Goal: Transaction & Acquisition: Purchase product/service

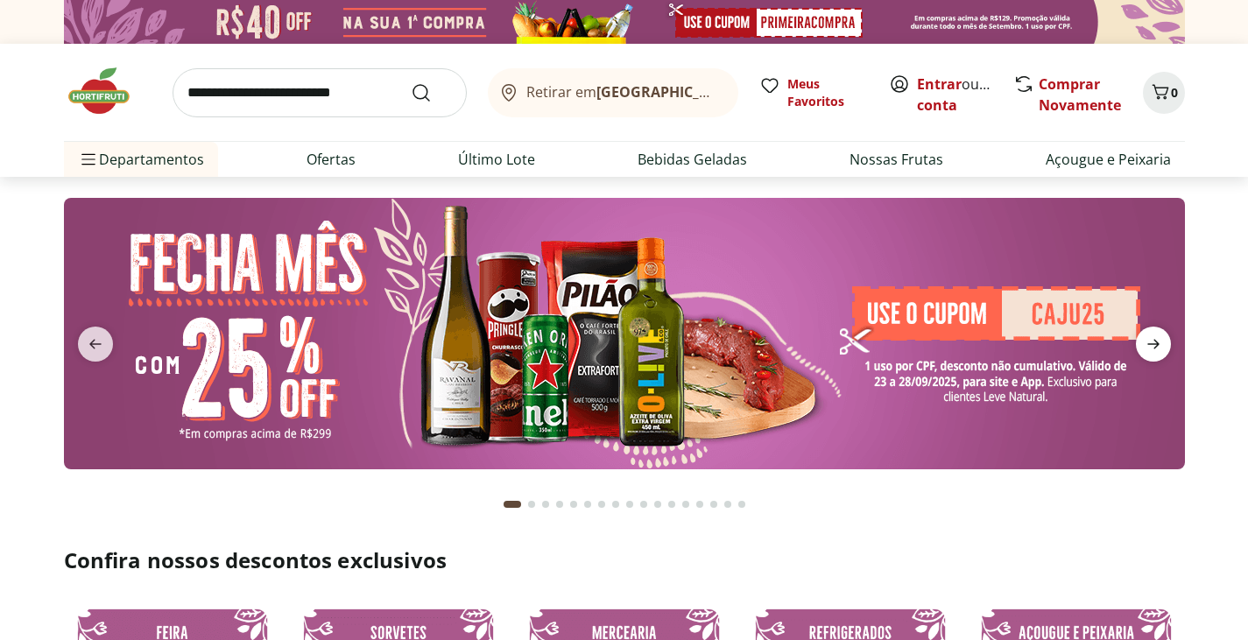
click at [1161, 338] on icon "next" at bounding box center [1152, 344] width 21 height 21
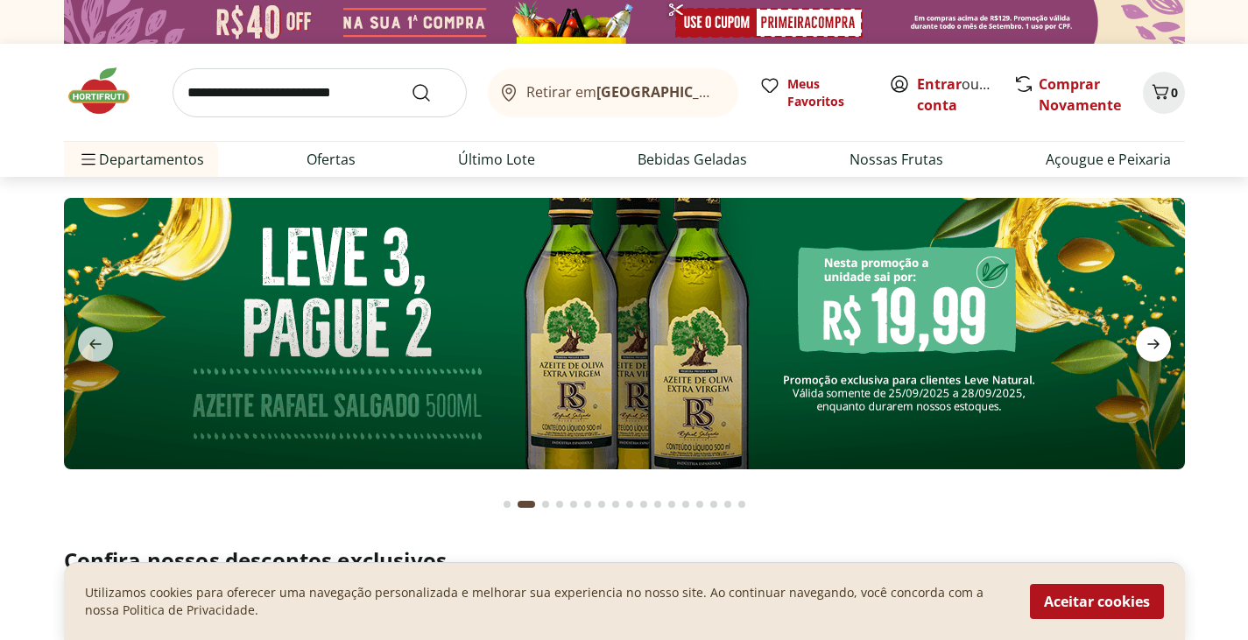
click at [1161, 338] on icon "next" at bounding box center [1152, 344] width 21 height 21
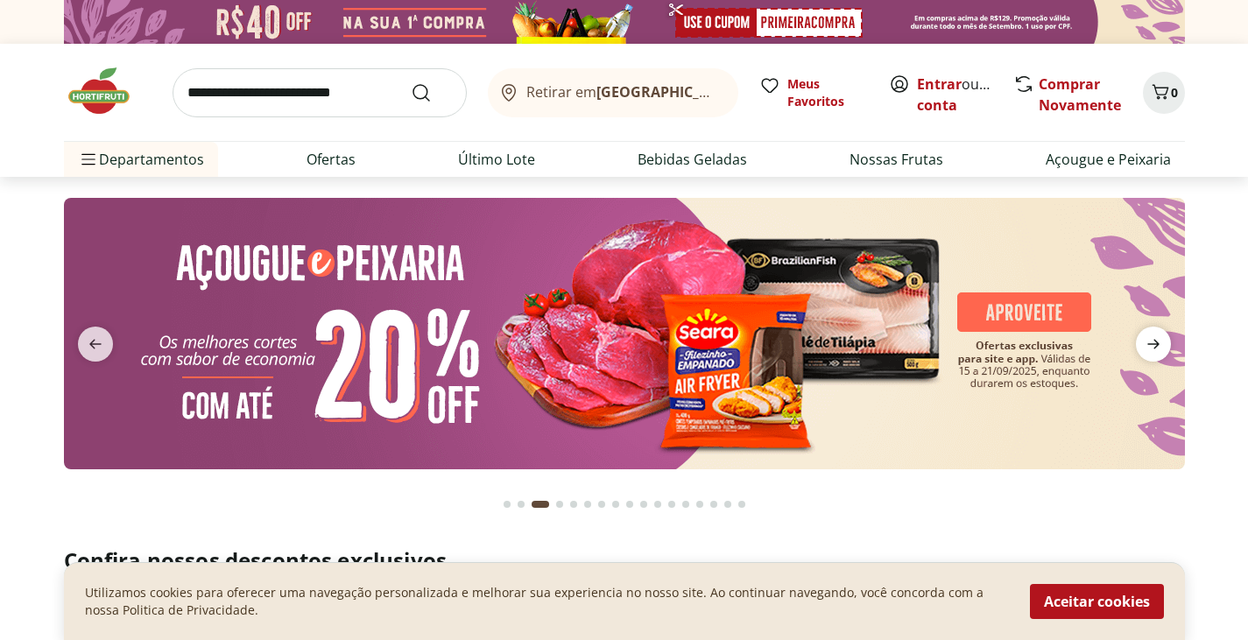
click at [1161, 338] on icon "next" at bounding box center [1152, 344] width 21 height 21
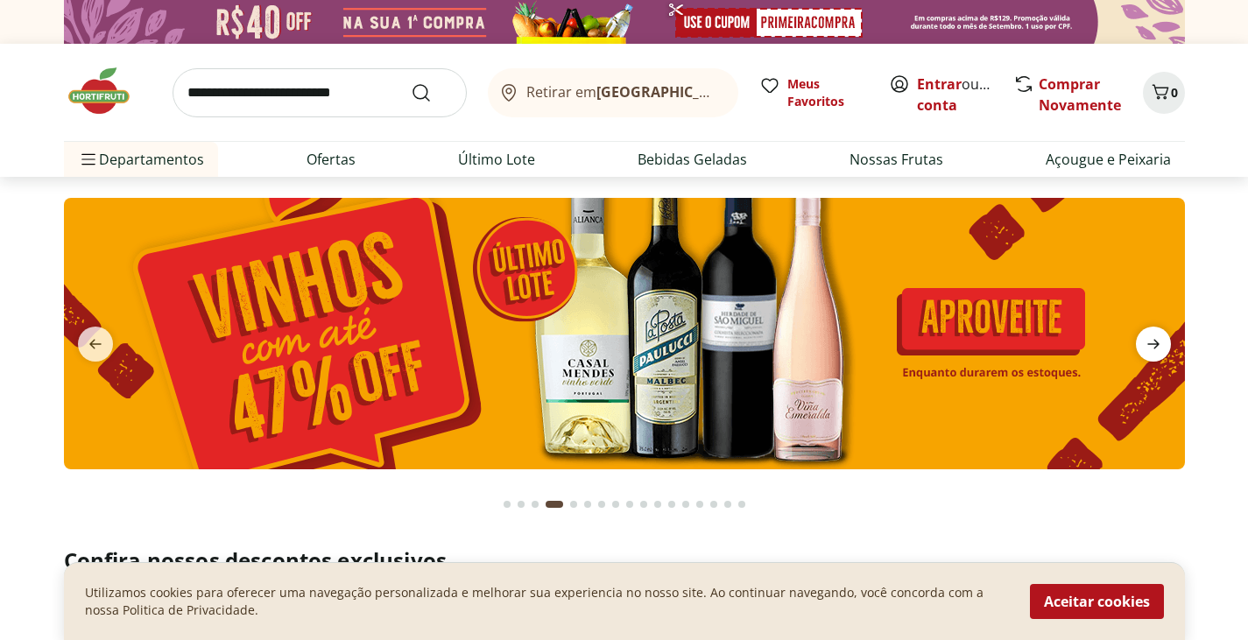
click at [1161, 338] on icon "next" at bounding box center [1152, 344] width 21 height 21
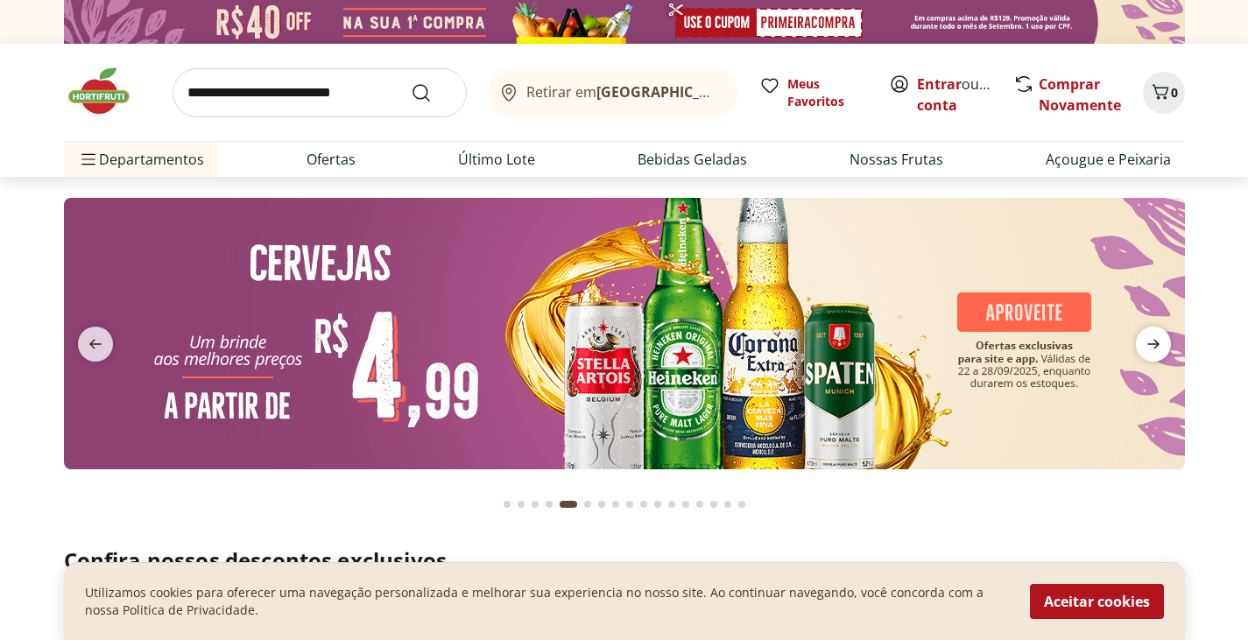
click at [1161, 338] on icon "next" at bounding box center [1152, 344] width 21 height 21
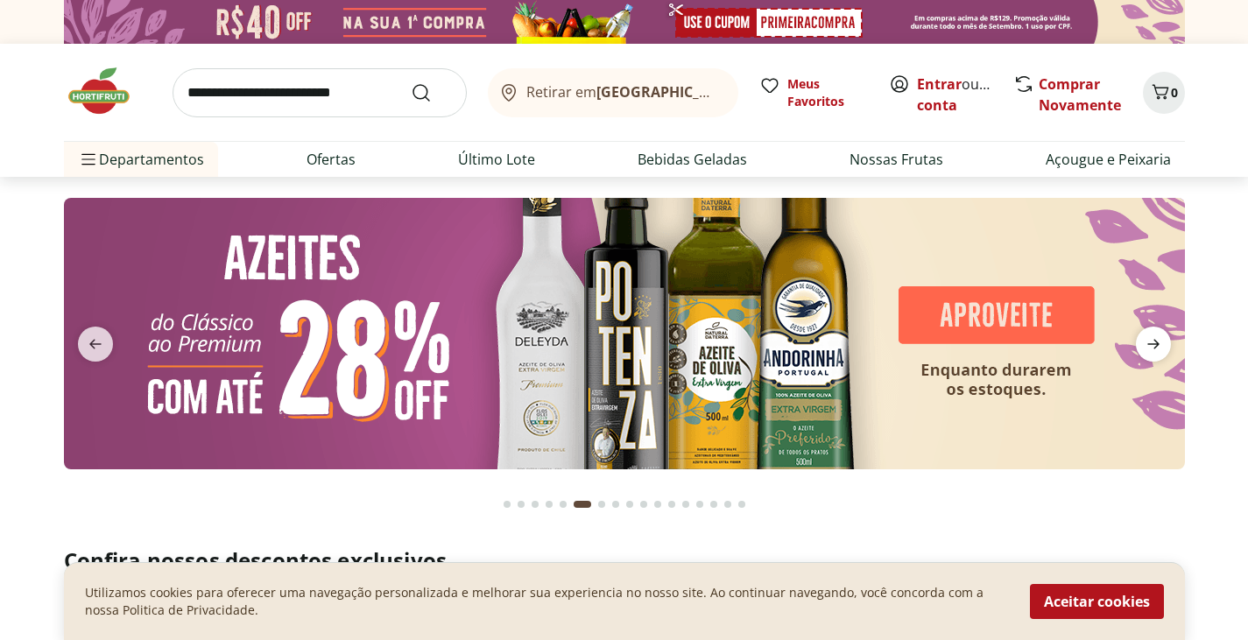
click at [1161, 338] on icon "next" at bounding box center [1152, 344] width 21 height 21
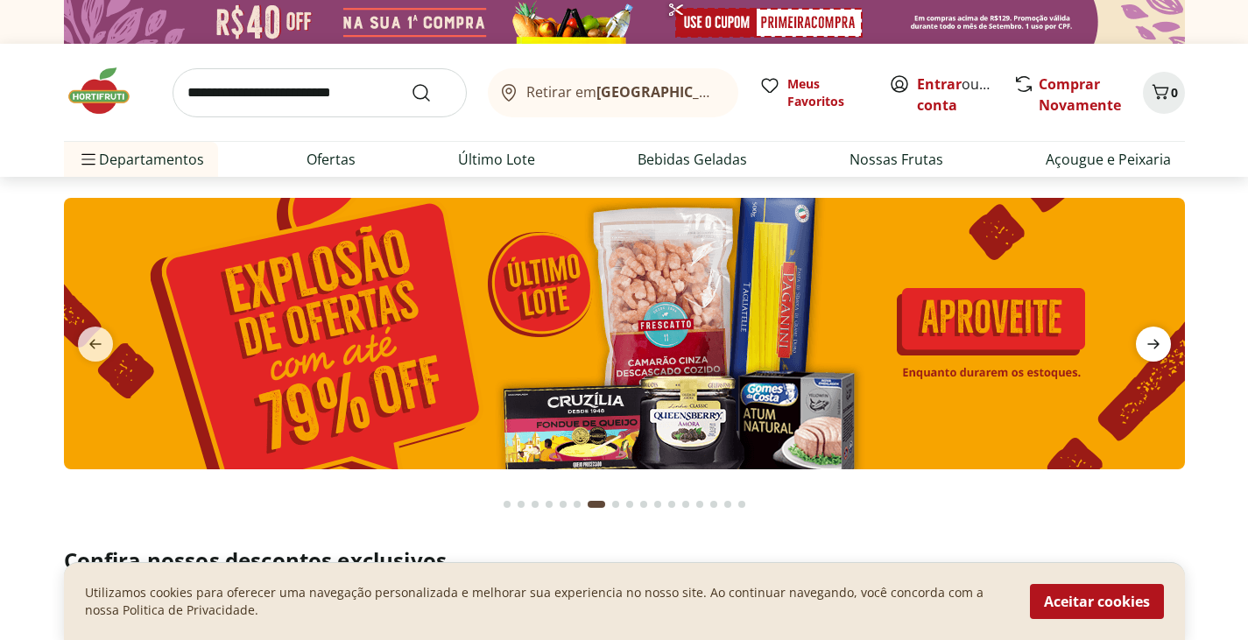
click at [1161, 338] on icon "next" at bounding box center [1152, 344] width 21 height 21
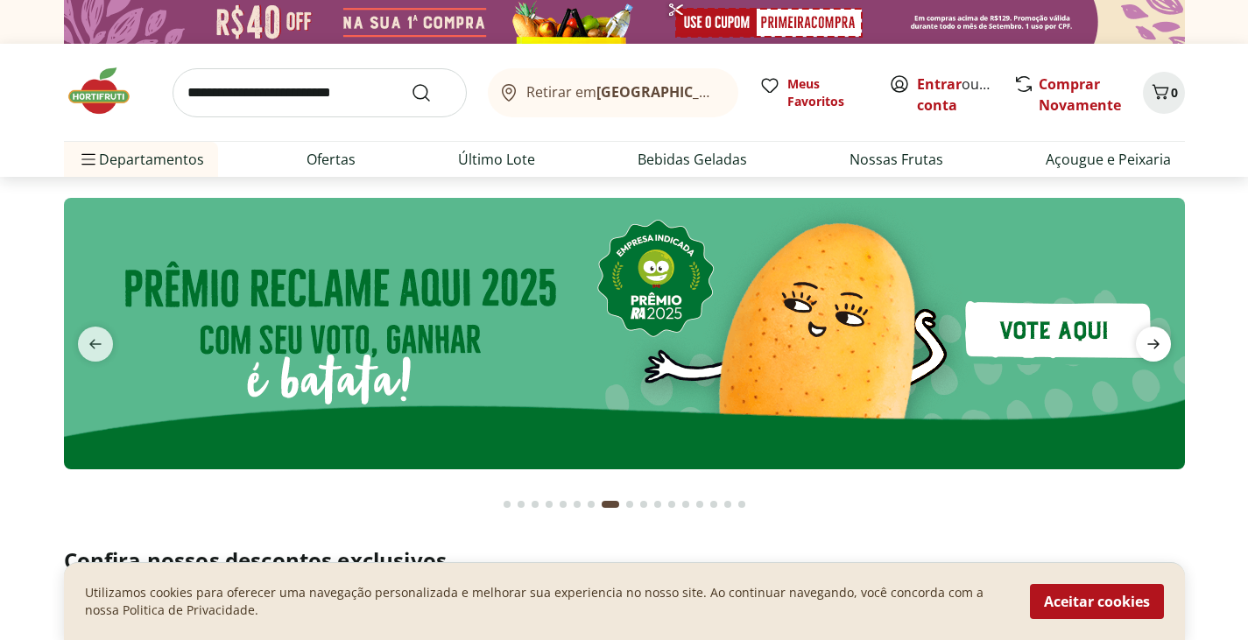
click at [1161, 338] on icon "next" at bounding box center [1152, 344] width 21 height 21
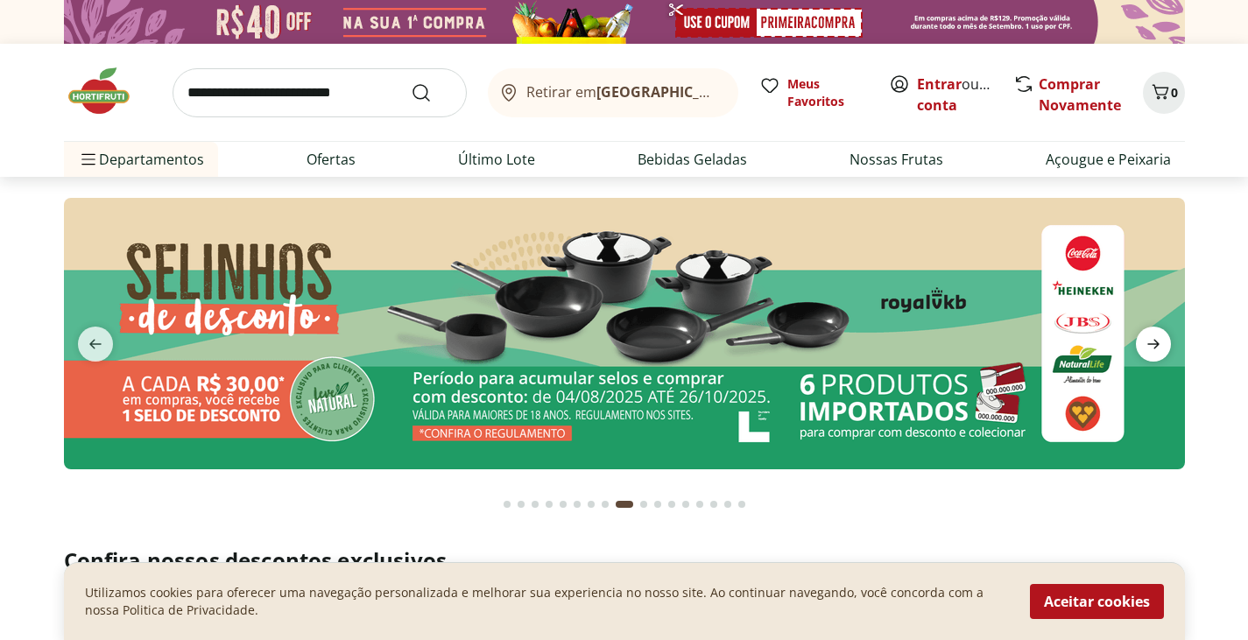
click at [1161, 338] on icon "next" at bounding box center [1152, 344] width 21 height 21
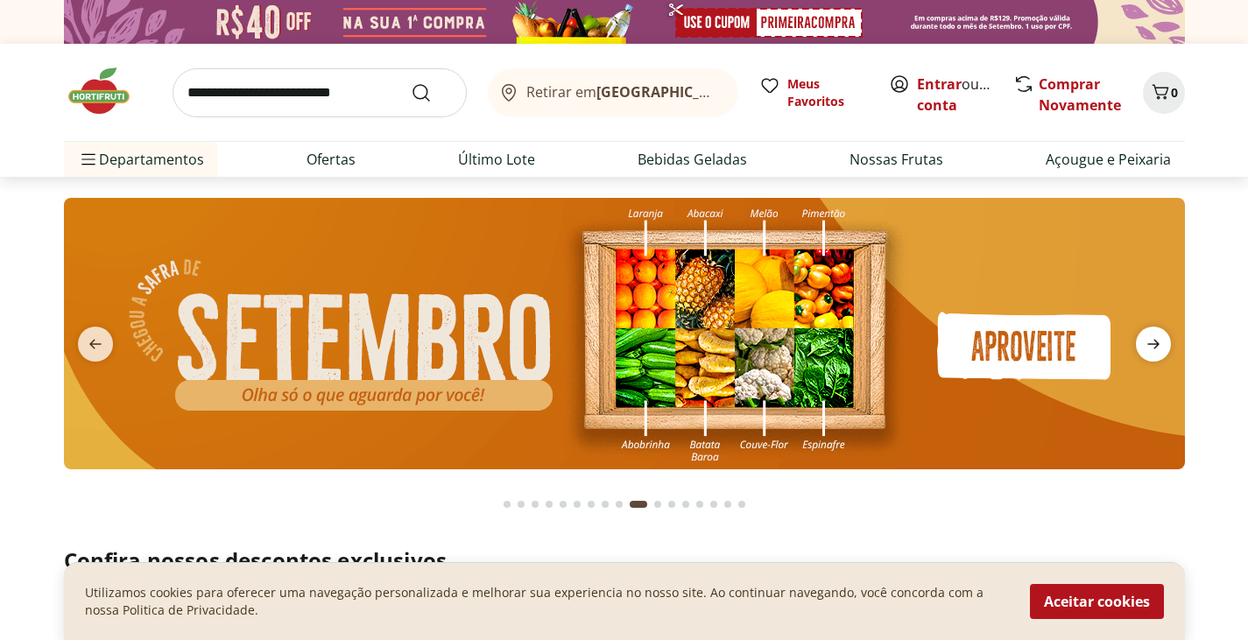
click at [1161, 338] on icon "next" at bounding box center [1152, 344] width 21 height 21
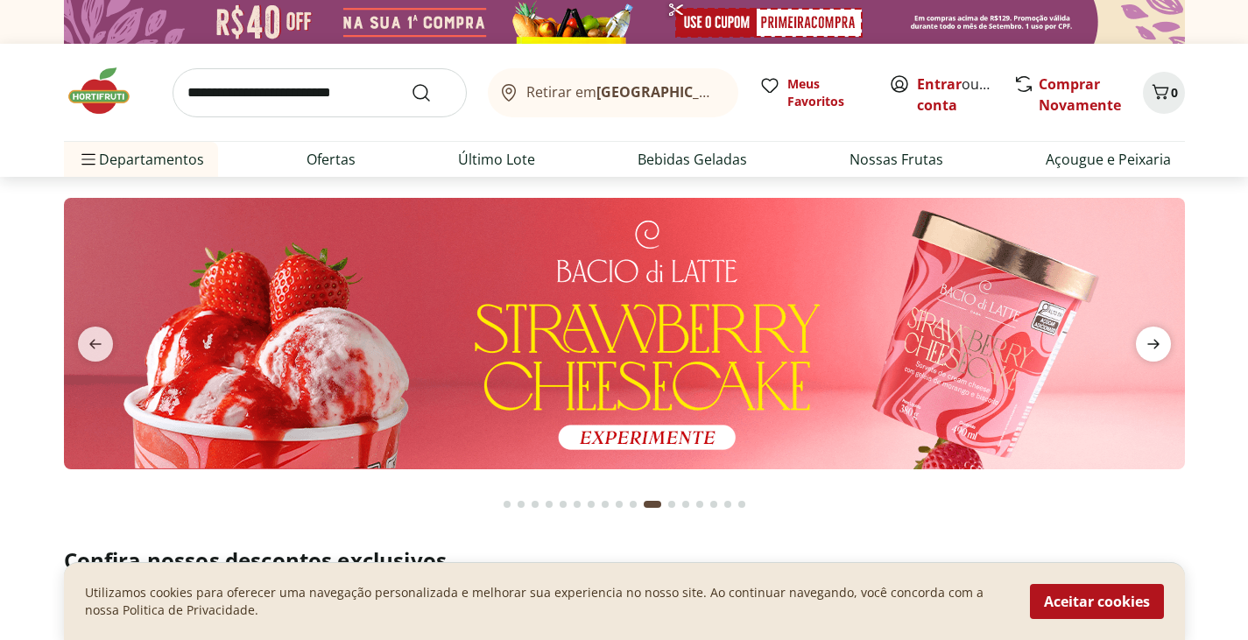
click at [1161, 338] on icon "next" at bounding box center [1152, 344] width 21 height 21
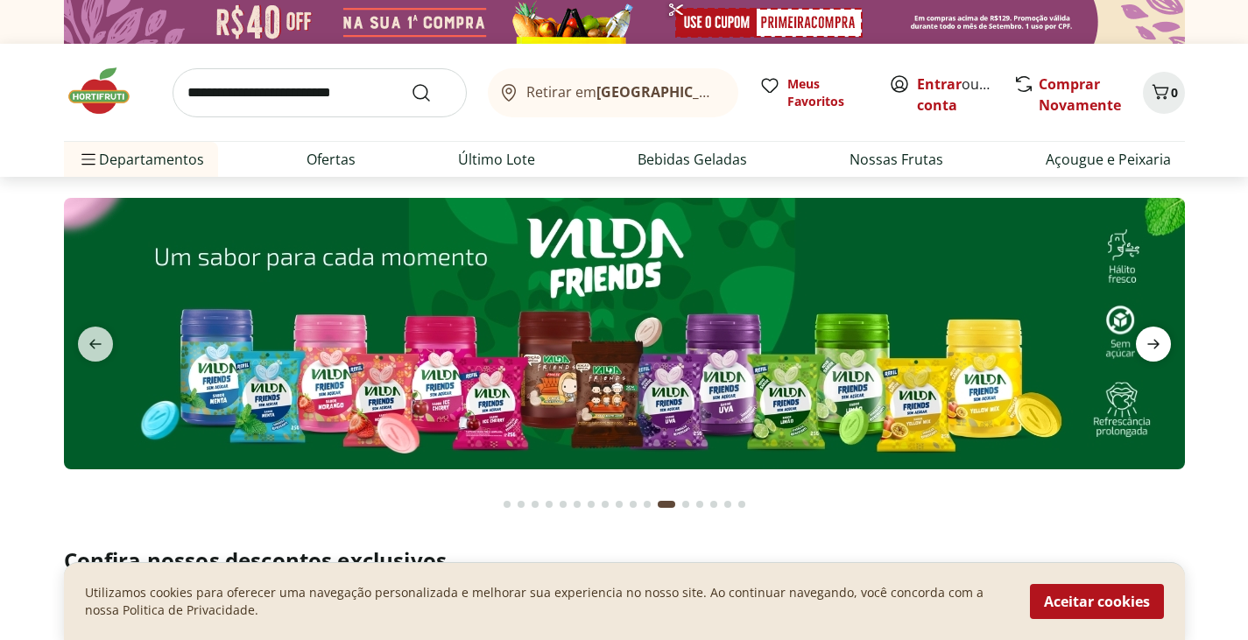
click at [1161, 338] on icon "next" at bounding box center [1152, 344] width 21 height 21
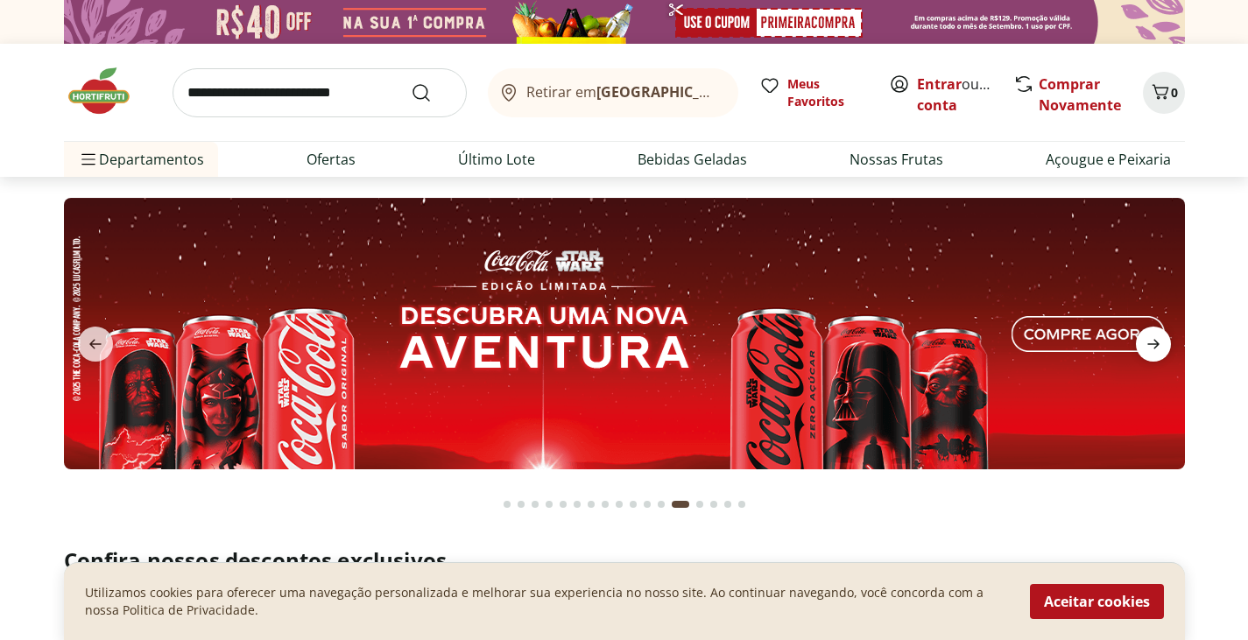
click at [1161, 338] on icon "next" at bounding box center [1152, 344] width 21 height 21
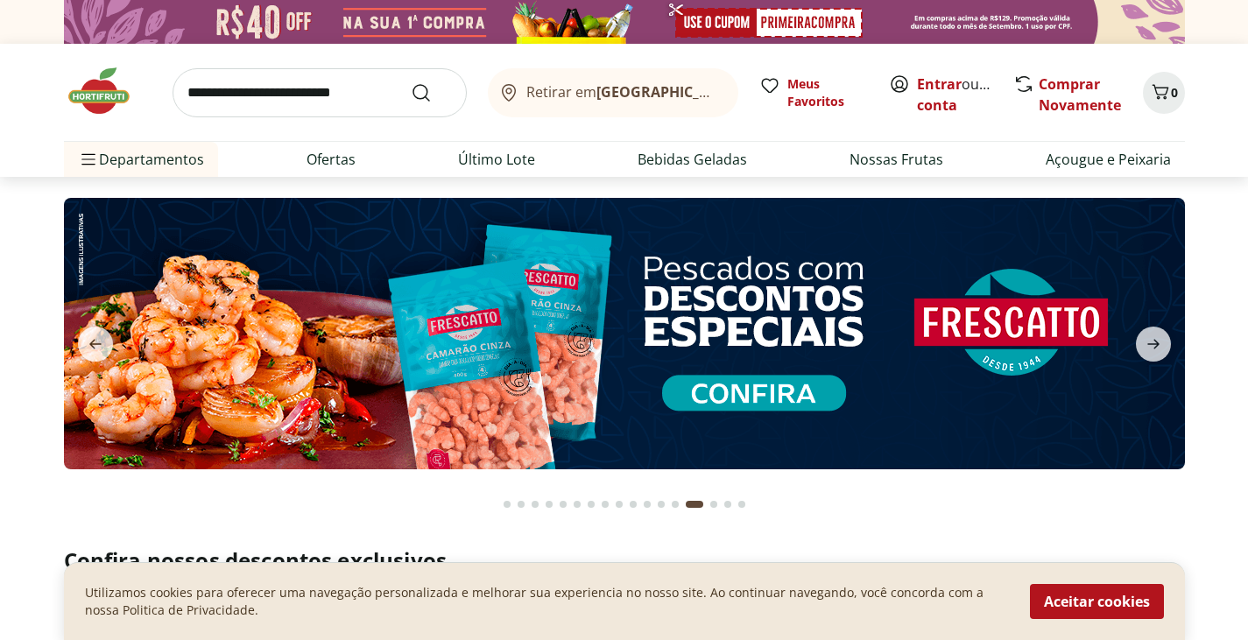
click at [896, 325] on img at bounding box center [623, 333] width 1121 height 271
select select "**********"
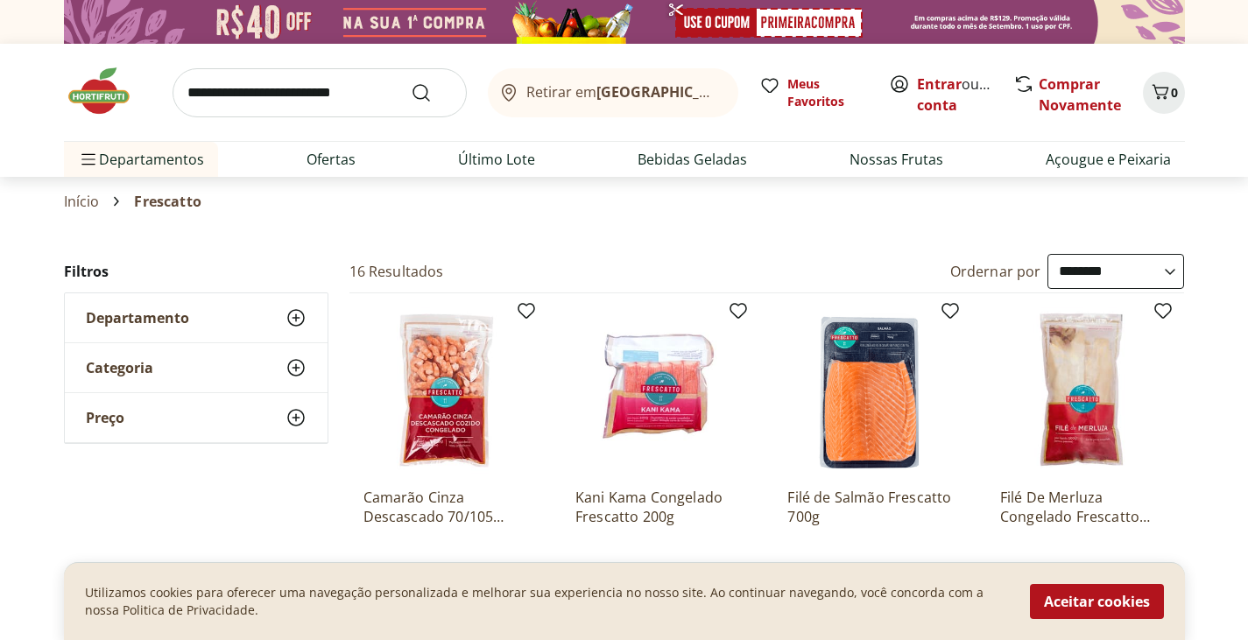
click at [94, 103] on img at bounding box center [108, 91] width 88 height 53
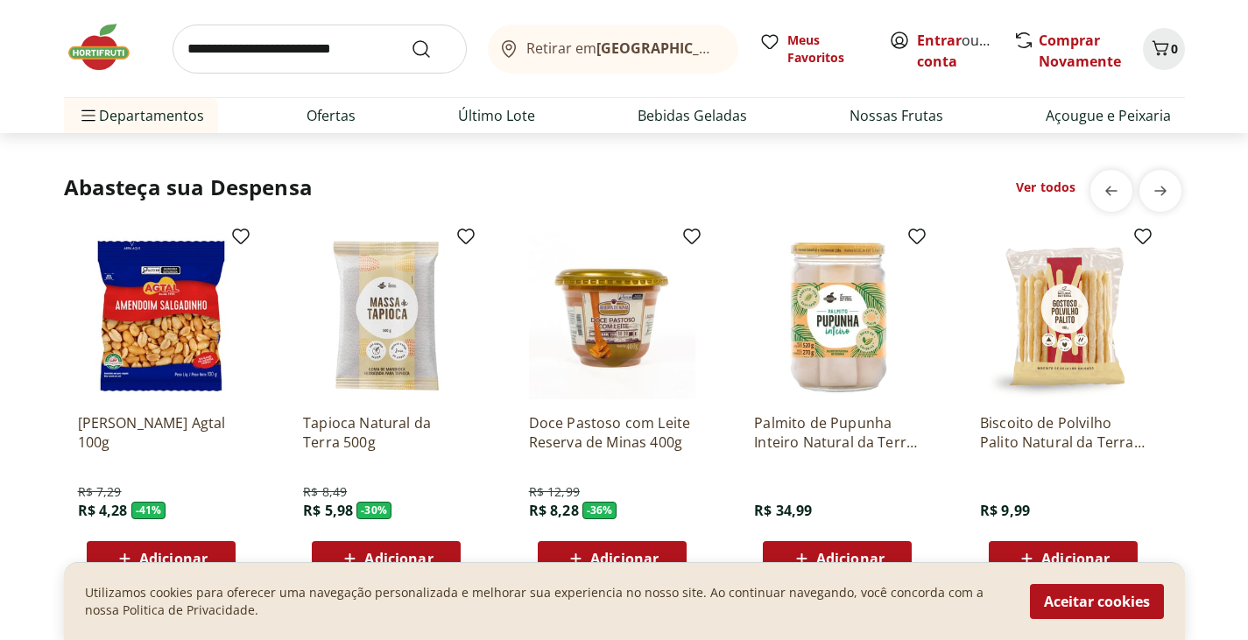
scroll to position [2890, 0]
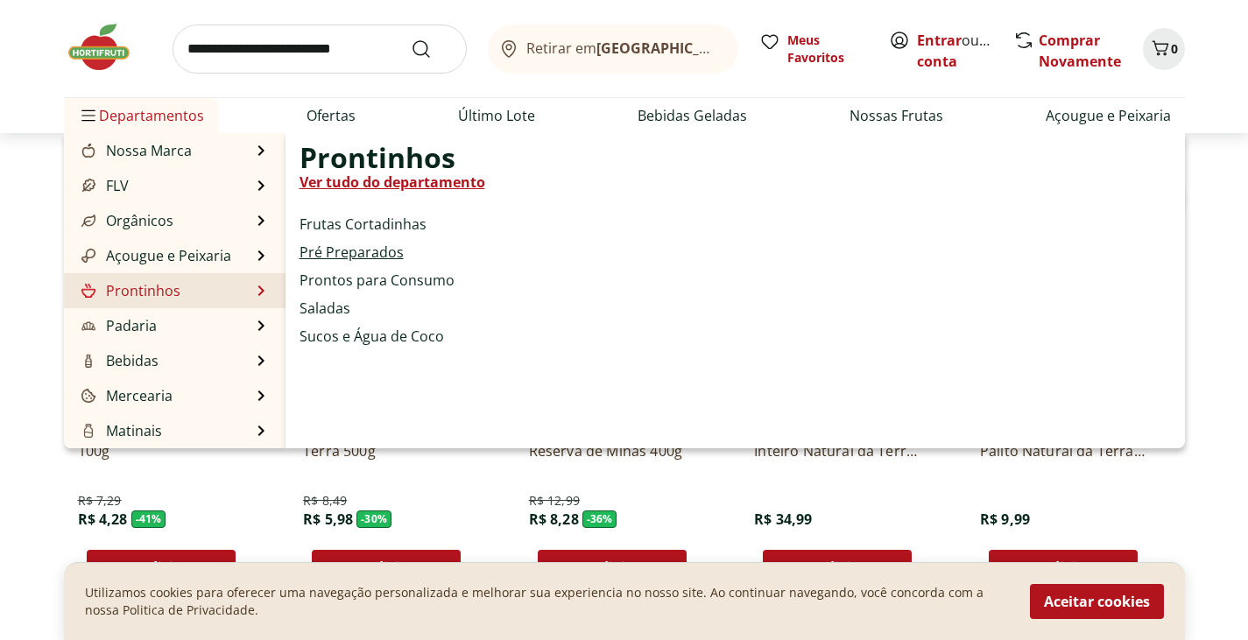
click at [335, 252] on link "Pré Preparados" at bounding box center [351, 252] width 104 height 21
select select "**********"
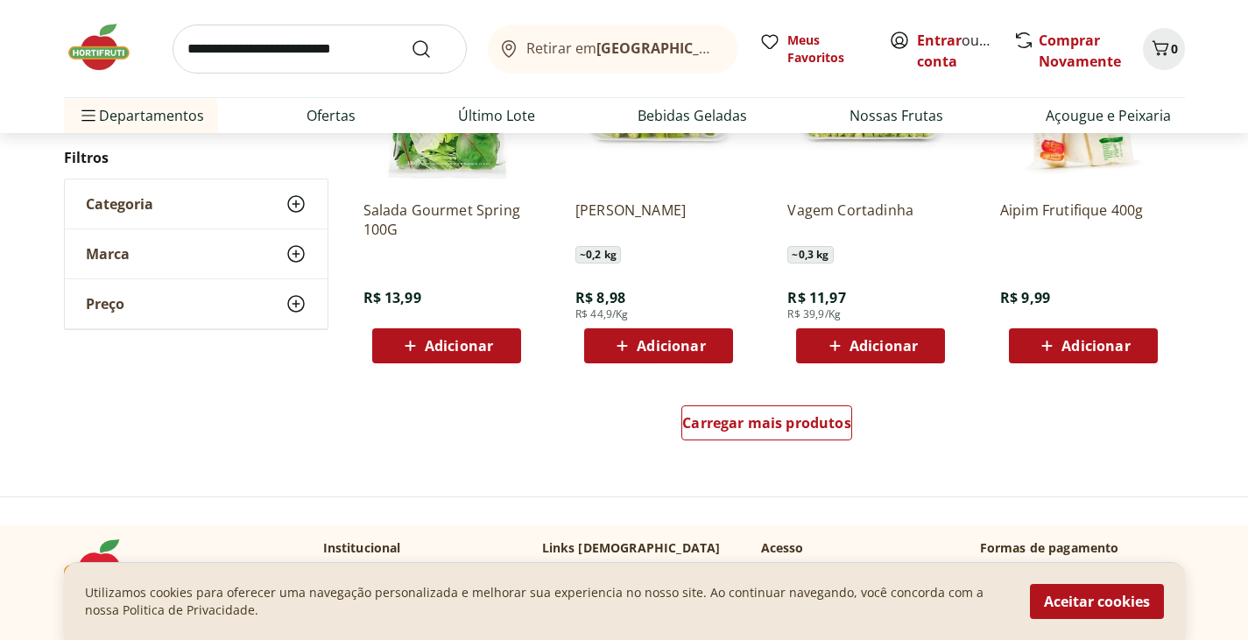
scroll to position [1051, 0]
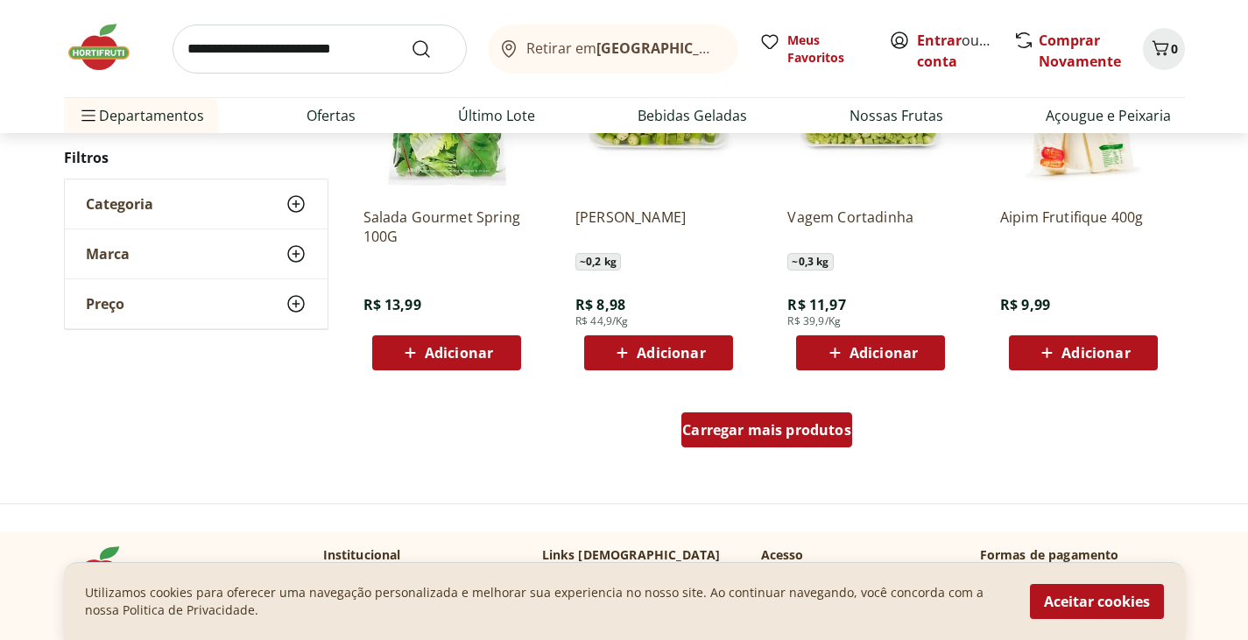
click at [818, 423] on span "Carregar mais produtos" at bounding box center [766, 430] width 169 height 14
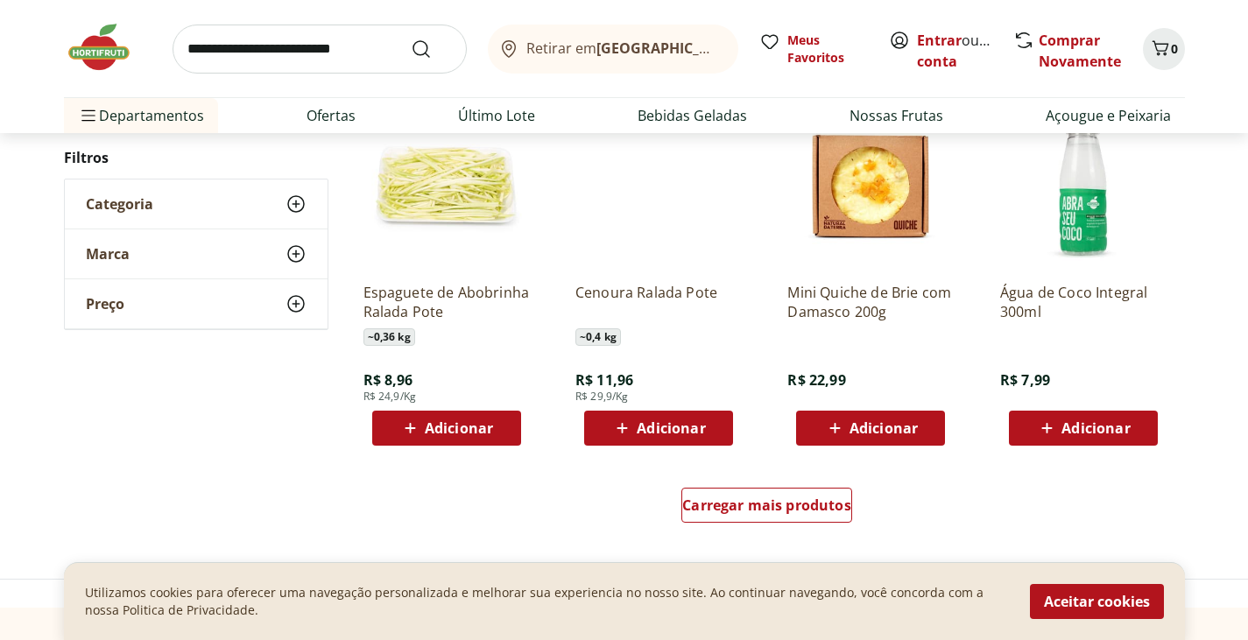
scroll to position [2211, 0]
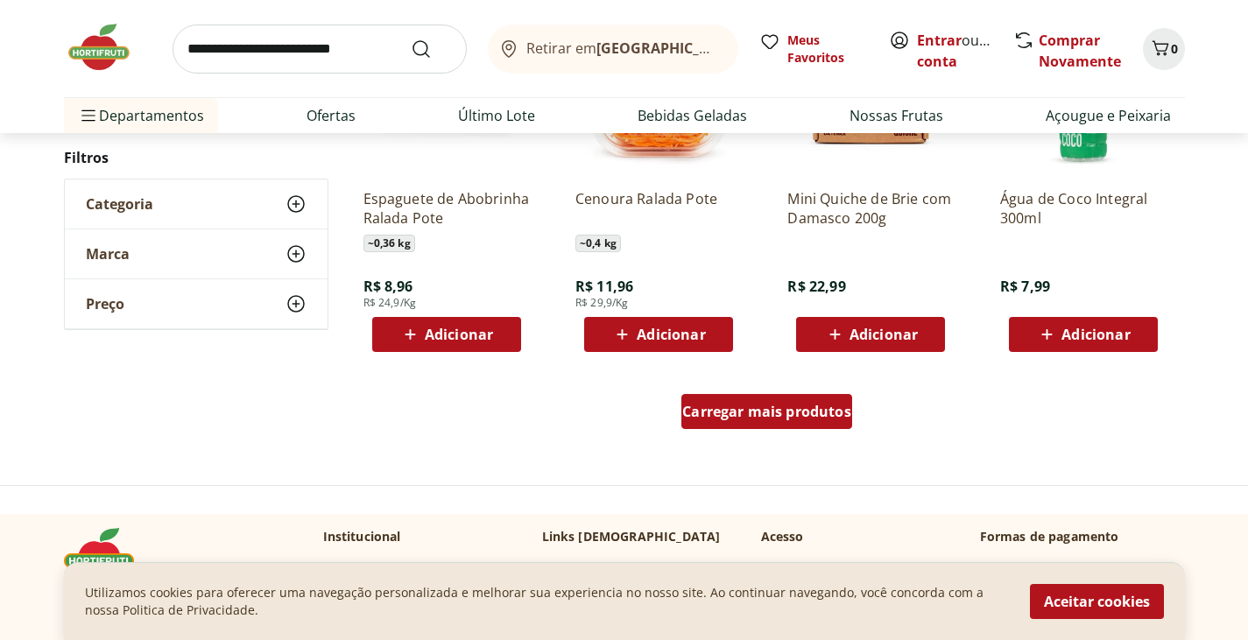
click at [787, 404] on span "Carregar mais produtos" at bounding box center [766, 411] width 169 height 14
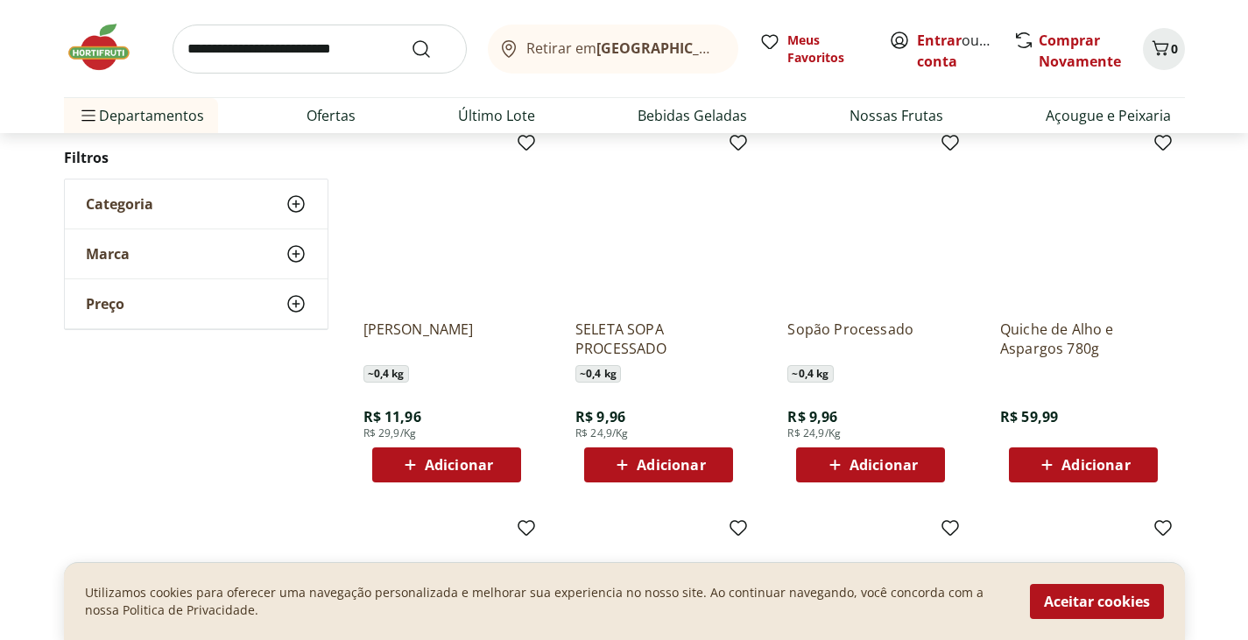
scroll to position [3279, 0]
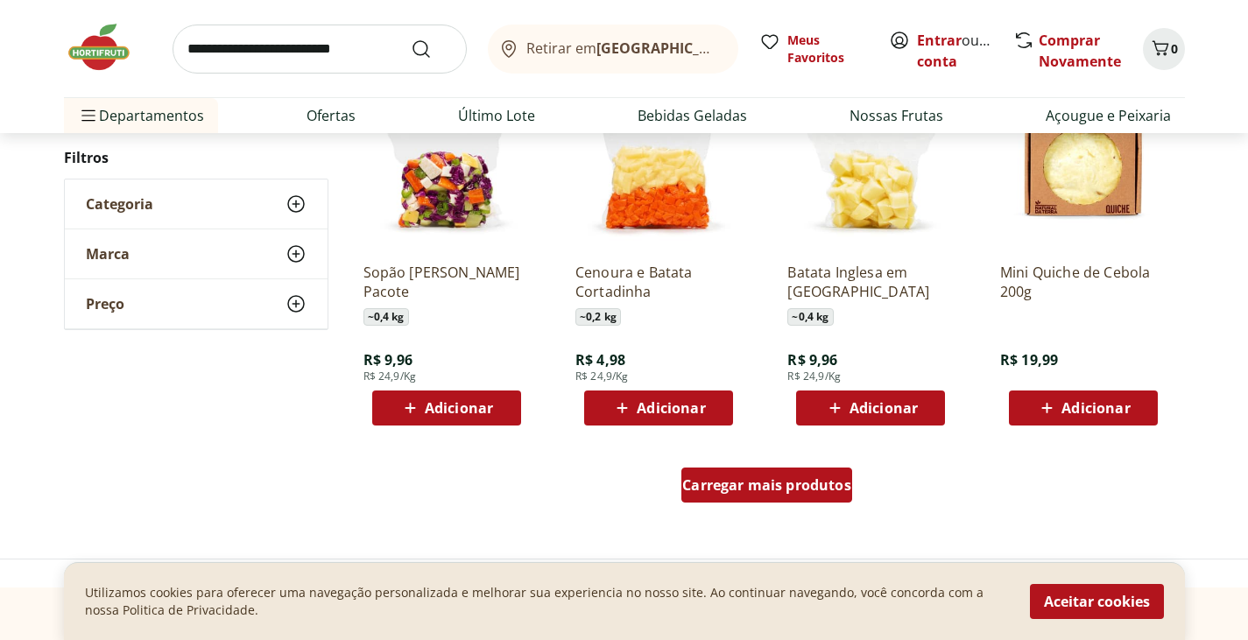
click at [694, 497] on div "Carregar mais produtos" at bounding box center [766, 484] width 171 height 35
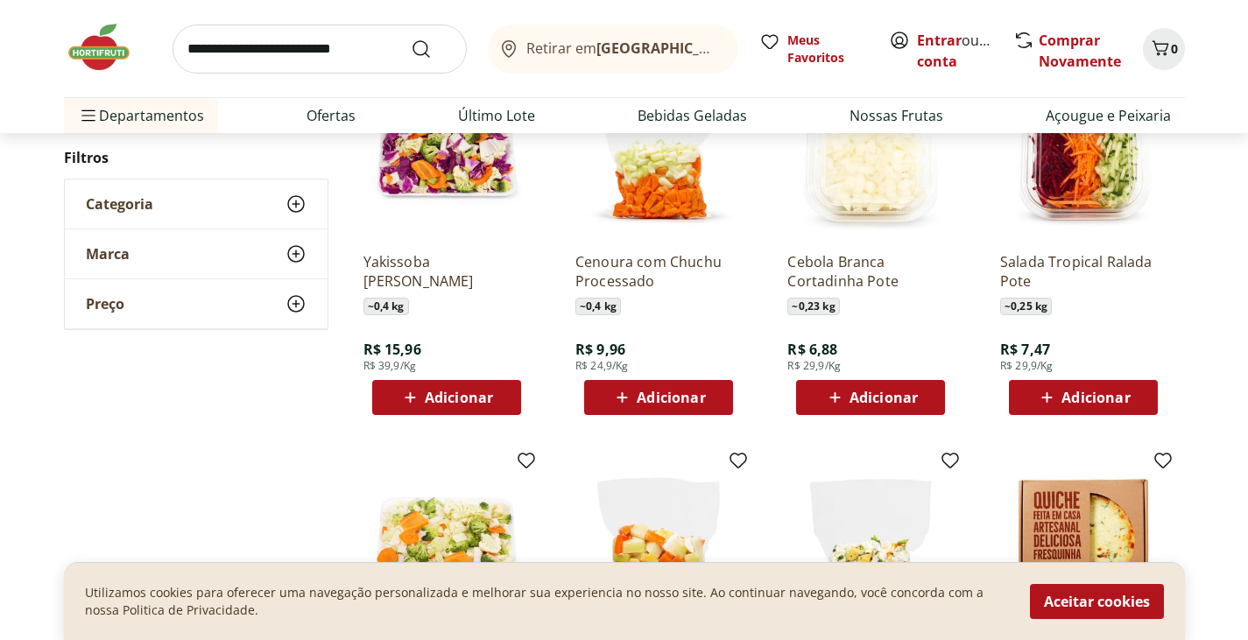
scroll to position [2458, 0]
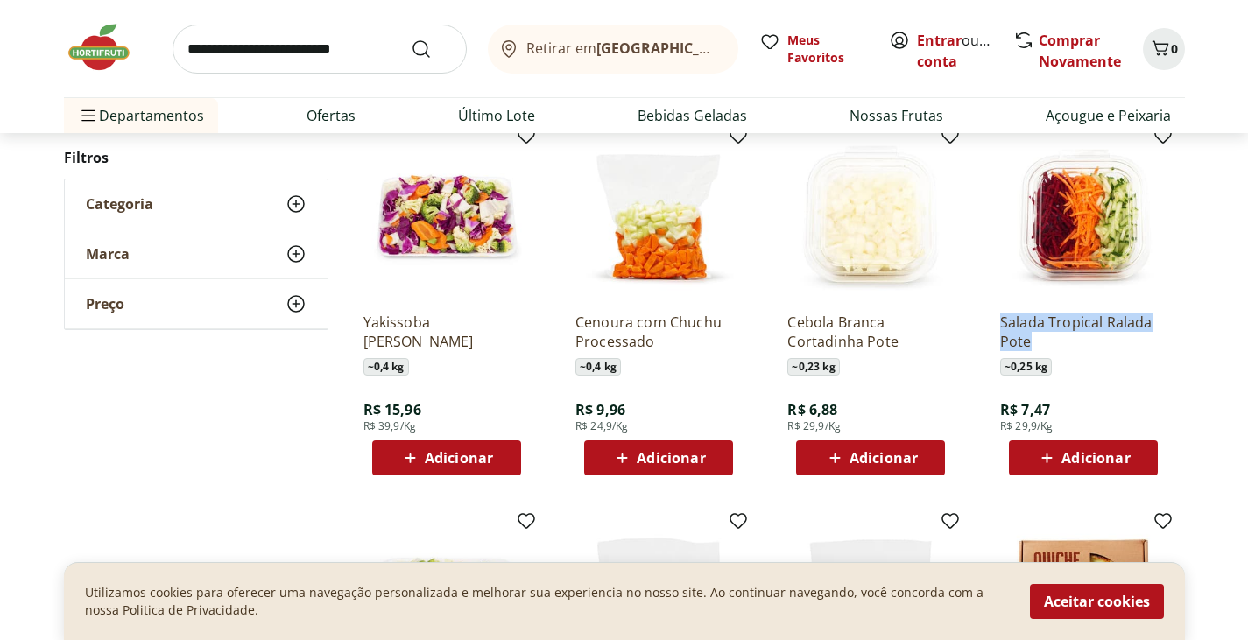
drag, startPoint x: 981, startPoint y: 320, endPoint x: 1037, endPoint y: 341, distance: 59.8
copy p "Salada Tropical Ralada Pote"
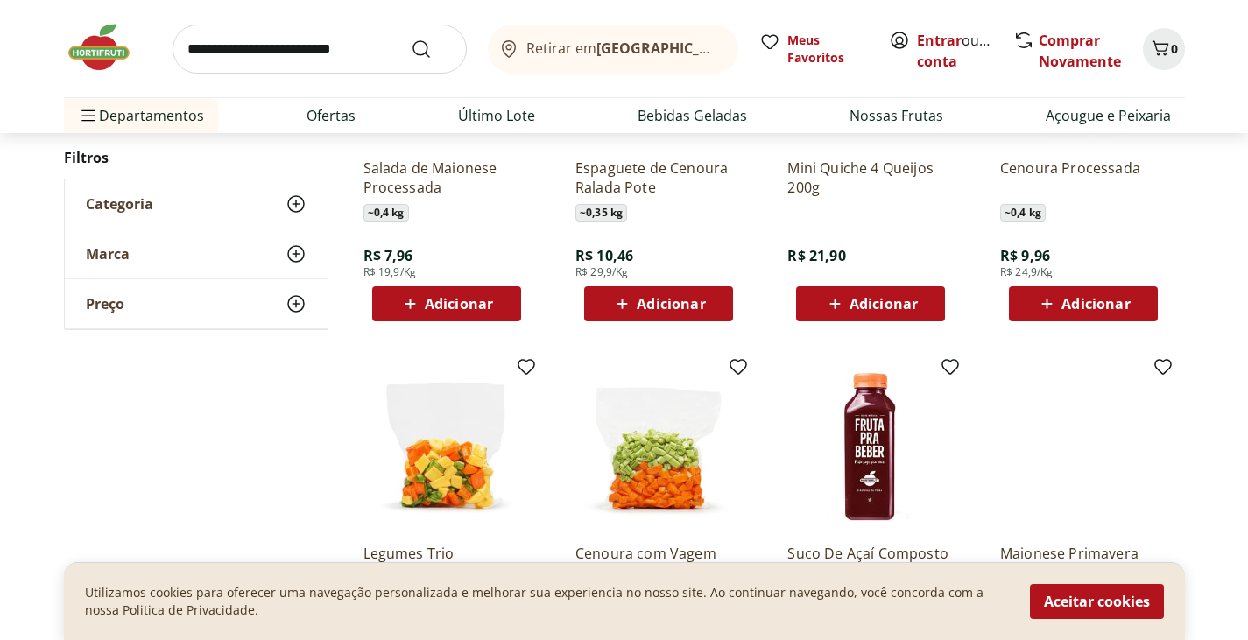
scroll to position [3861, 0]
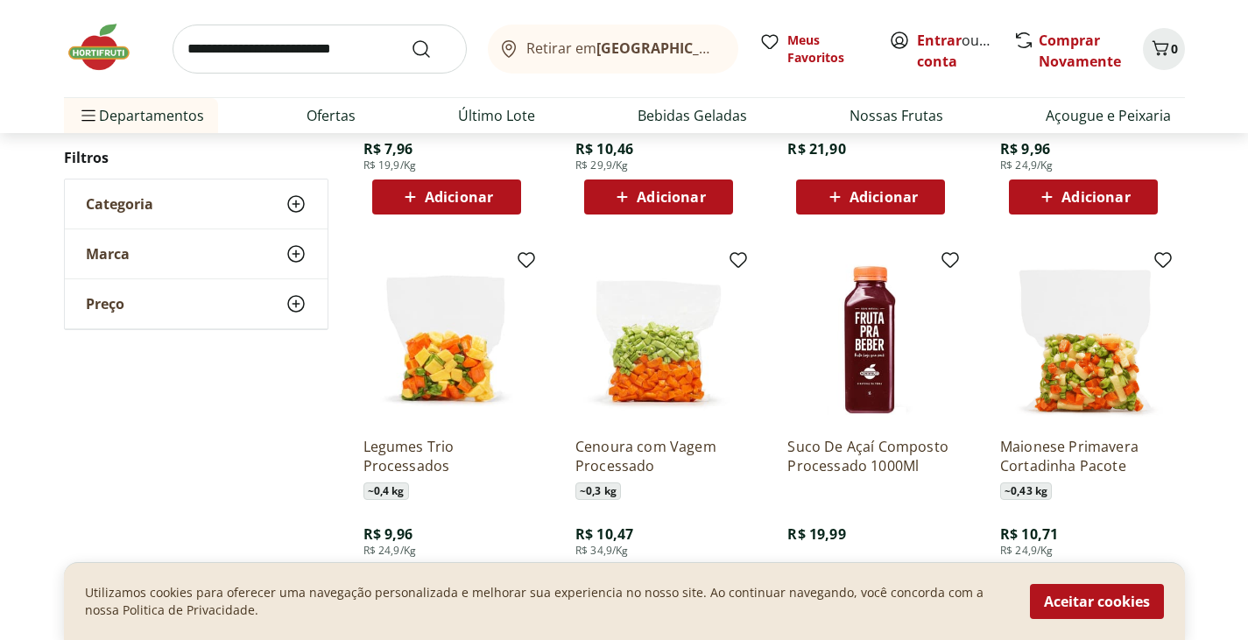
click at [1061, 382] on img at bounding box center [1083, 340] width 166 height 166
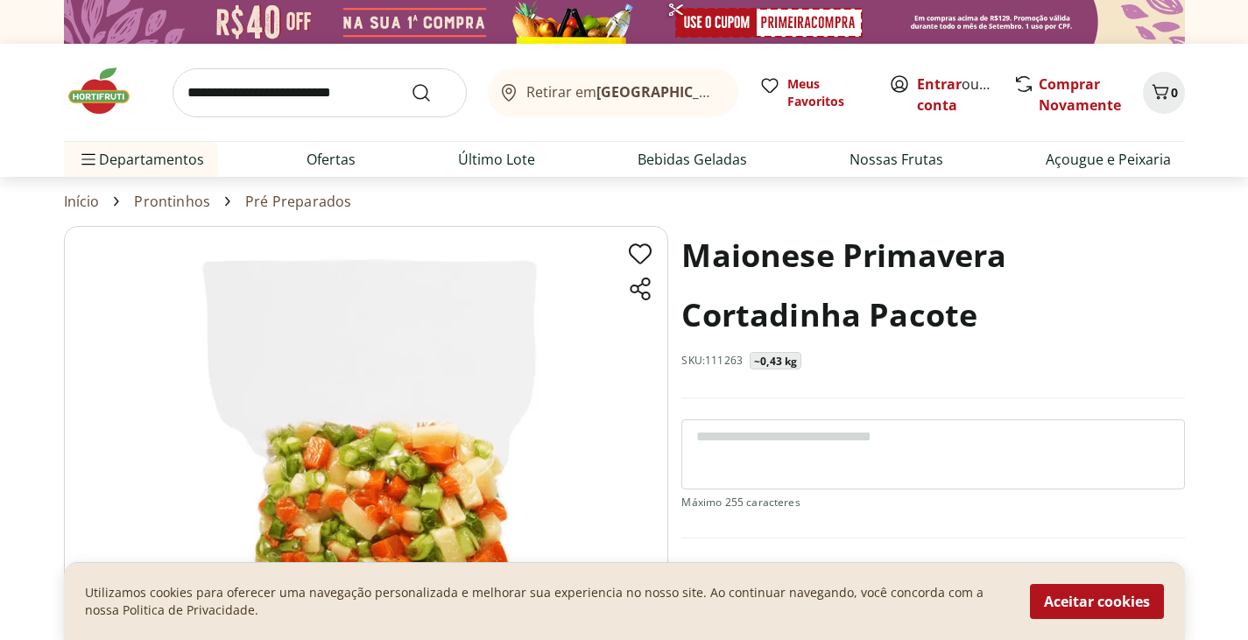
select select "**********"
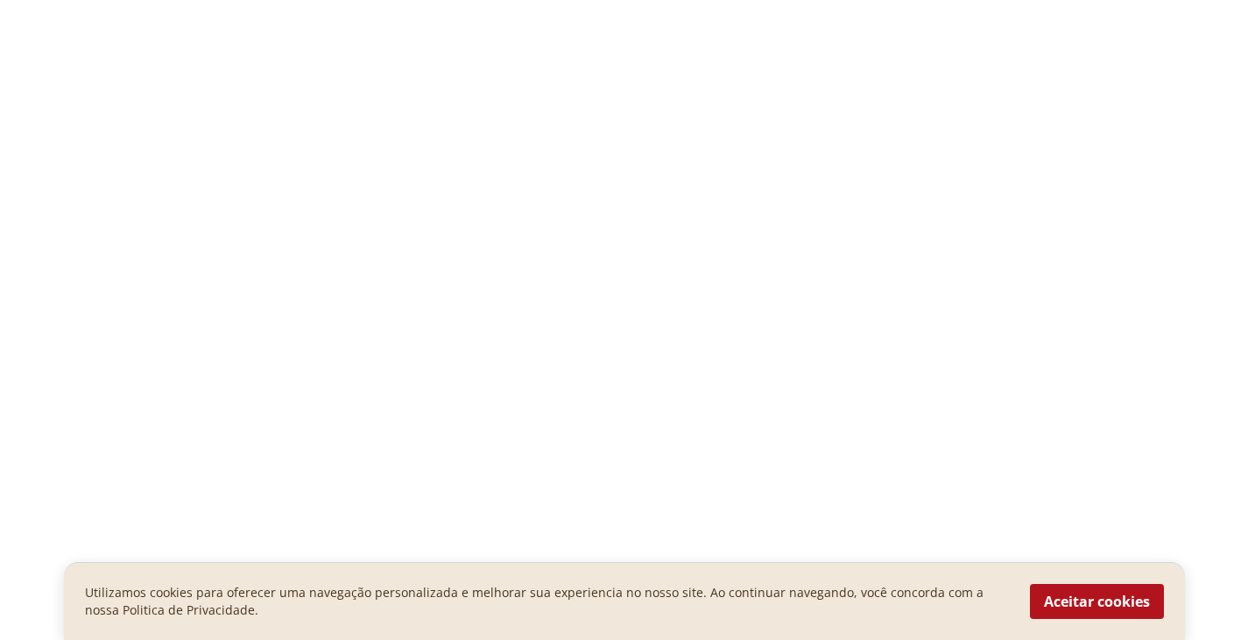
scroll to position [3861, 0]
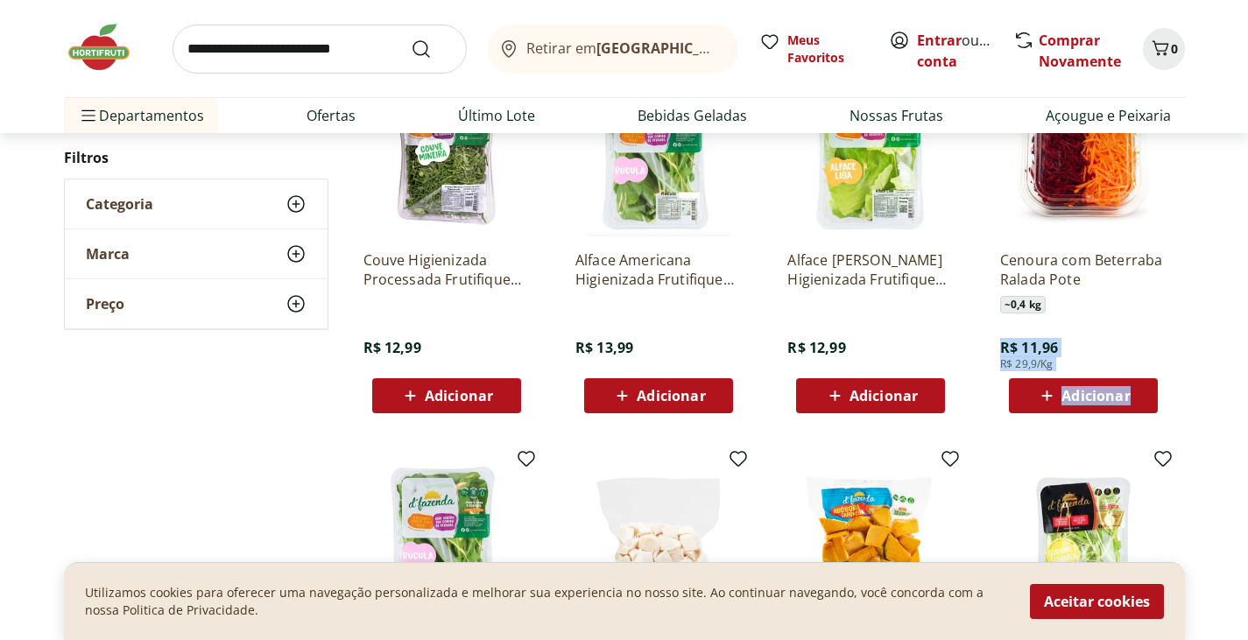
drag, startPoint x: 1246, startPoint y: 339, endPoint x: 1255, endPoint y: 383, distance: 44.6
click at [1247, 383] on html "Retirar em [GEOGRAPHIC_DATA]/RJ Entrar ou Criar conta 0 Retirar em [GEOGRAPHIC_…" at bounding box center [624, 199] width 1248 height 8121
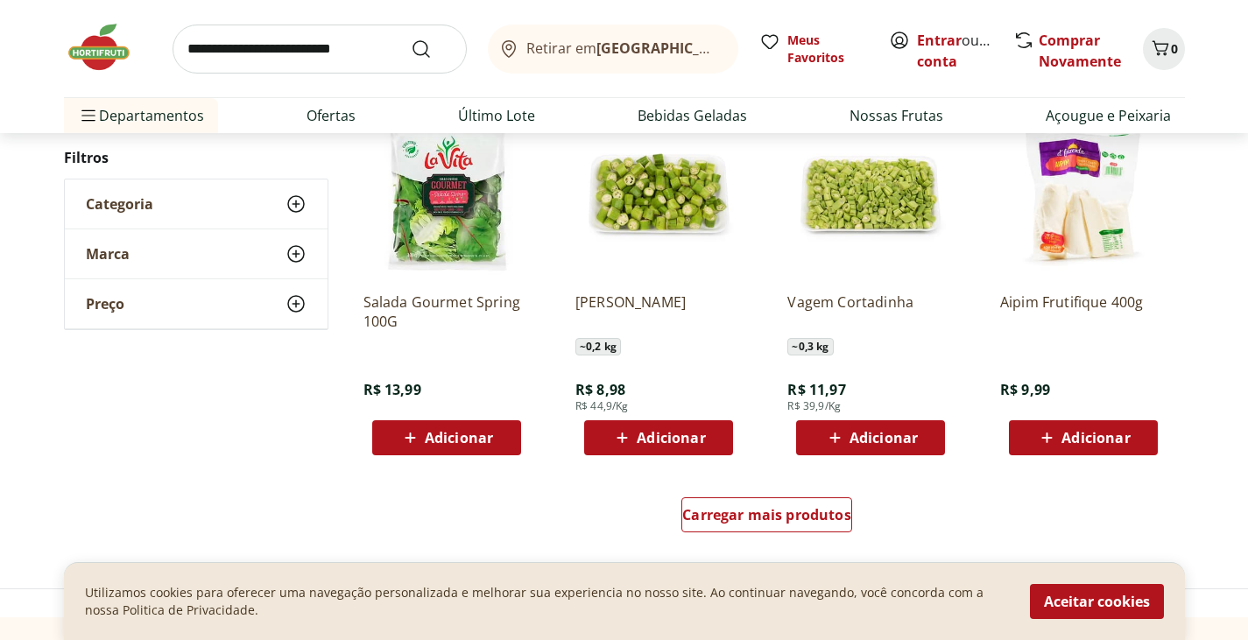
scroll to position [4541, 0]
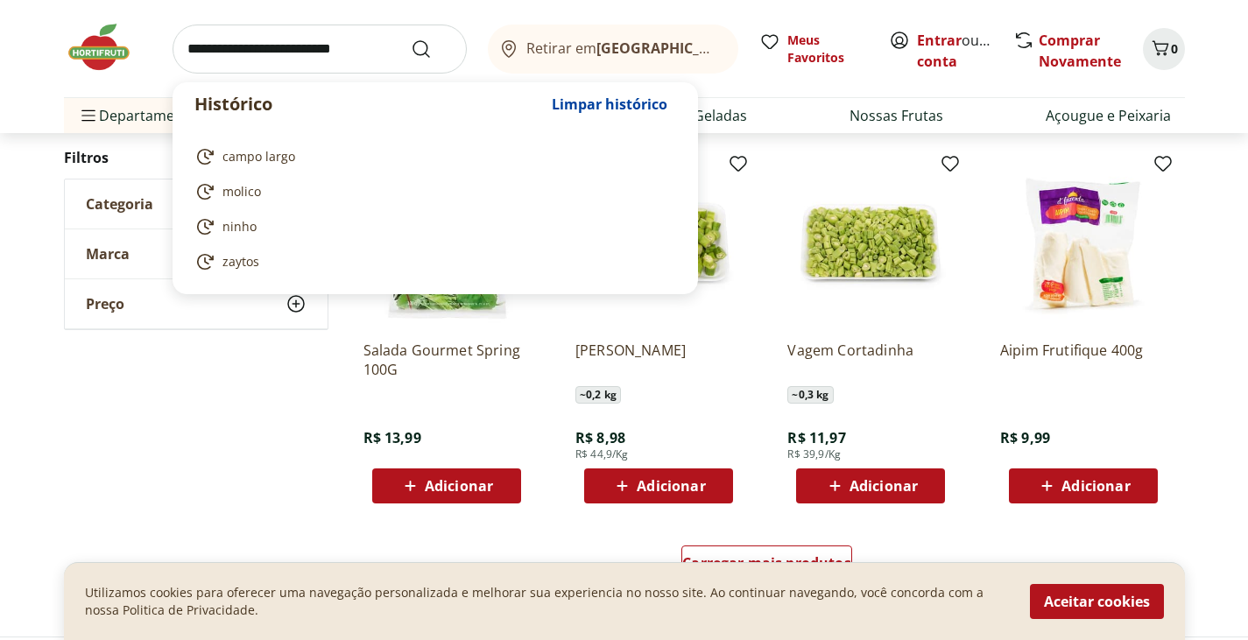
click at [290, 57] on input "search" at bounding box center [319, 49] width 294 height 49
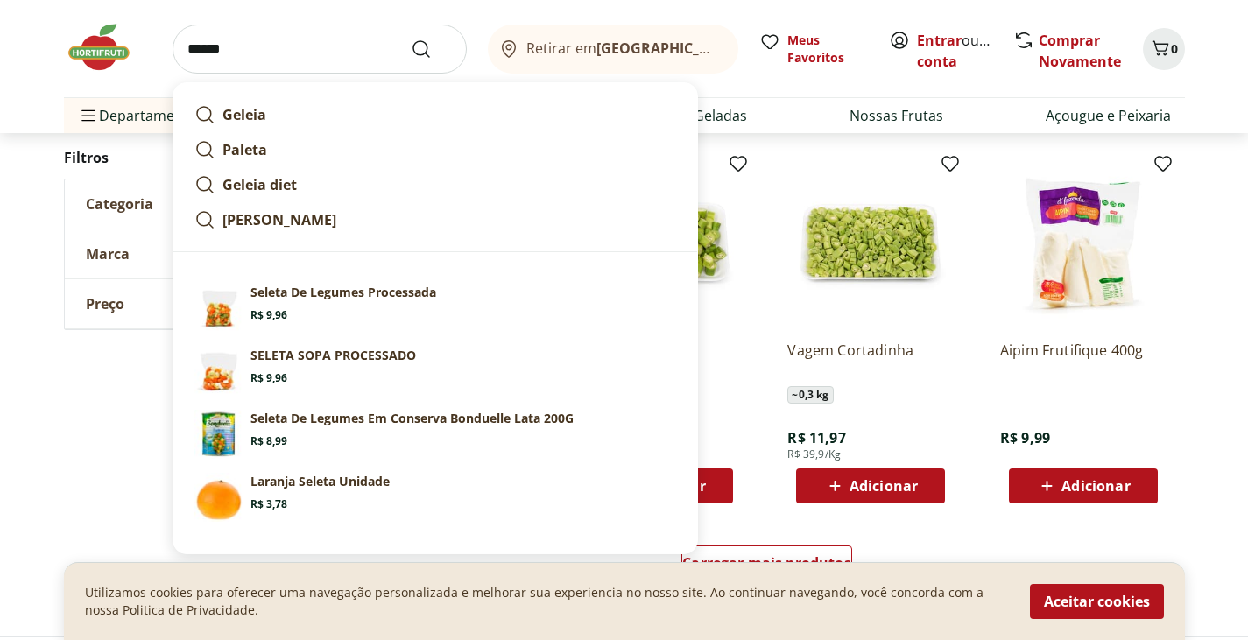
type input "******"
click at [411, 39] on button "Submit Search" at bounding box center [432, 49] width 42 height 21
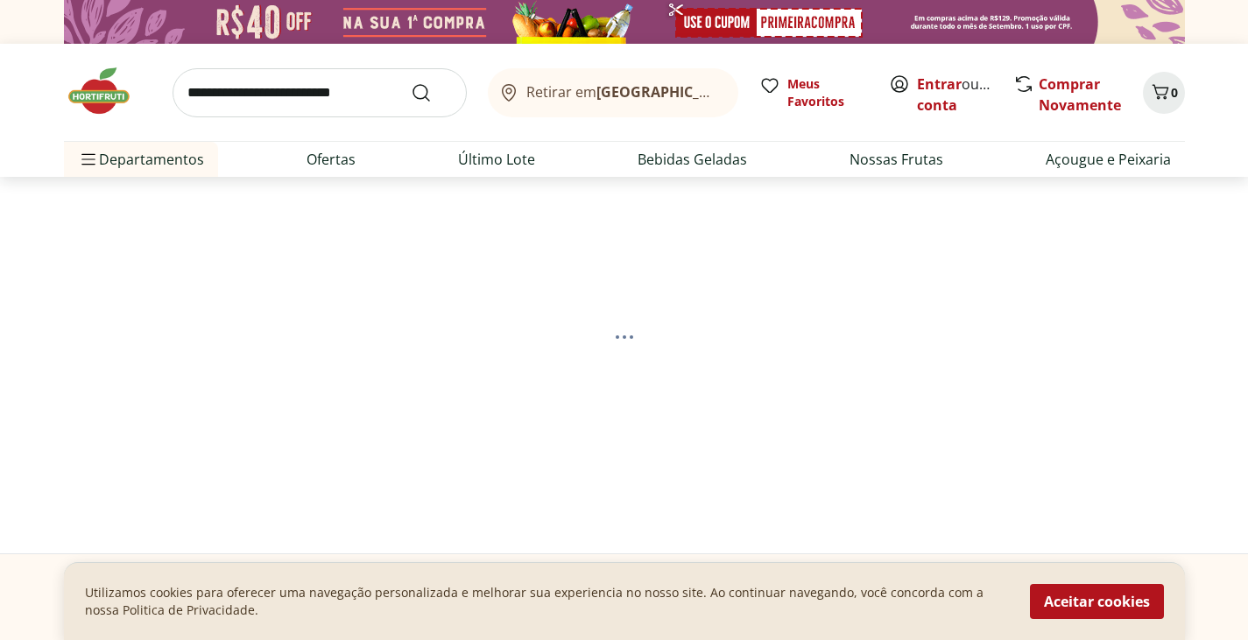
select select "**********"
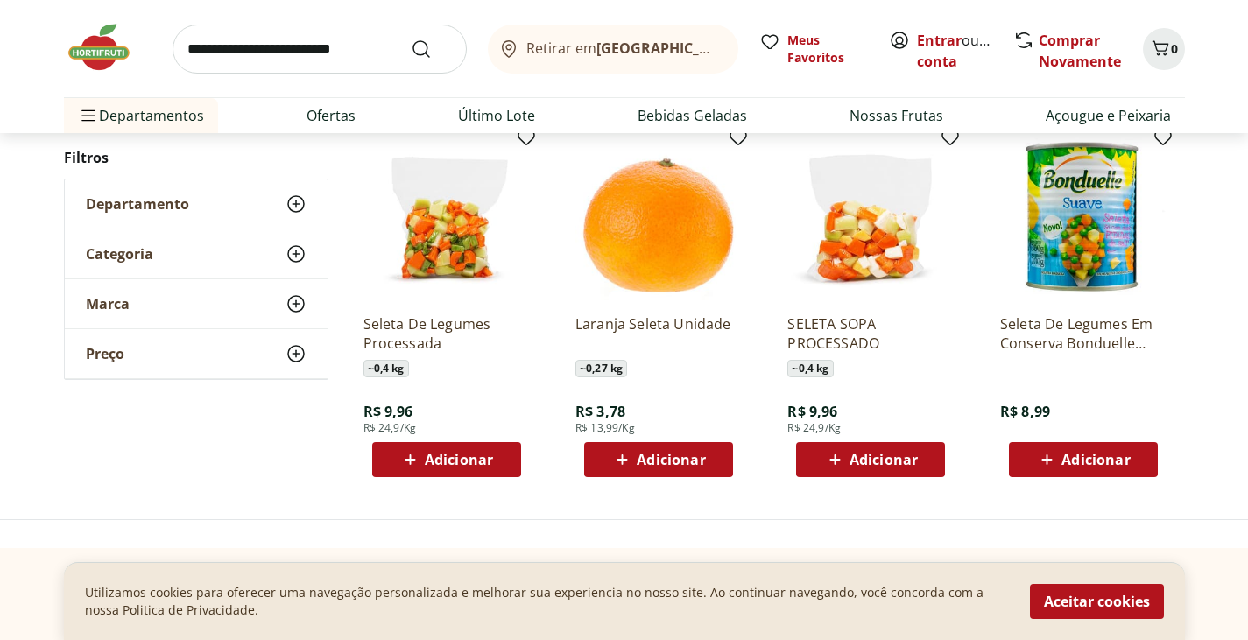
scroll to position [234, 0]
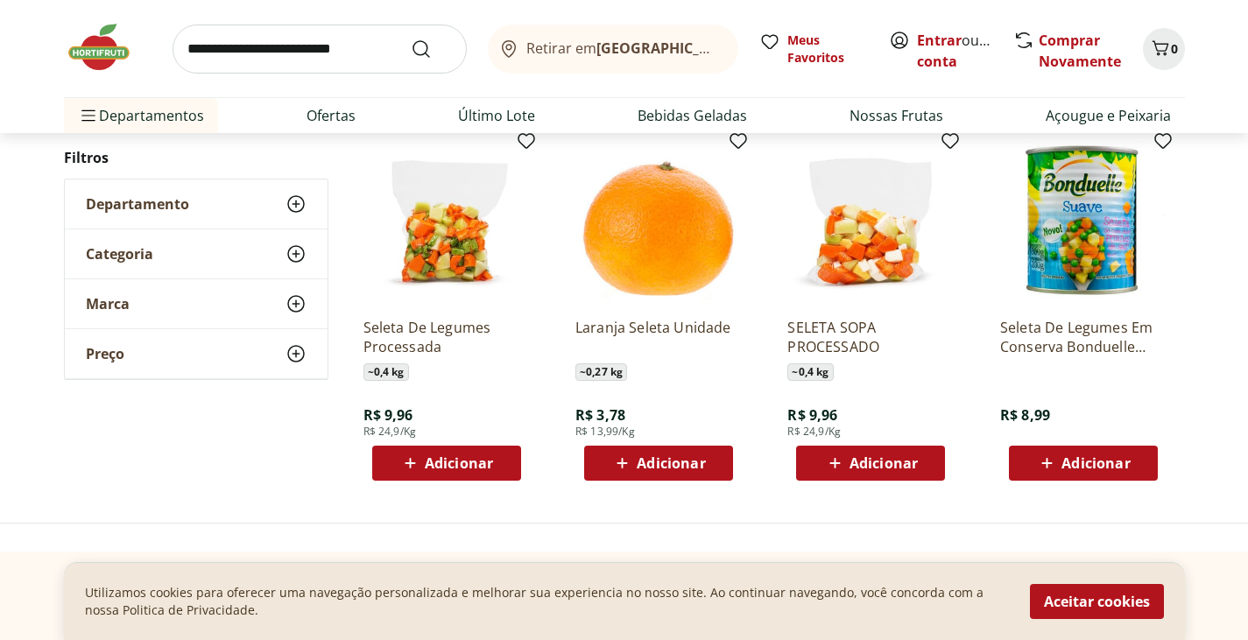
click at [441, 200] on img at bounding box center [446, 220] width 166 height 166
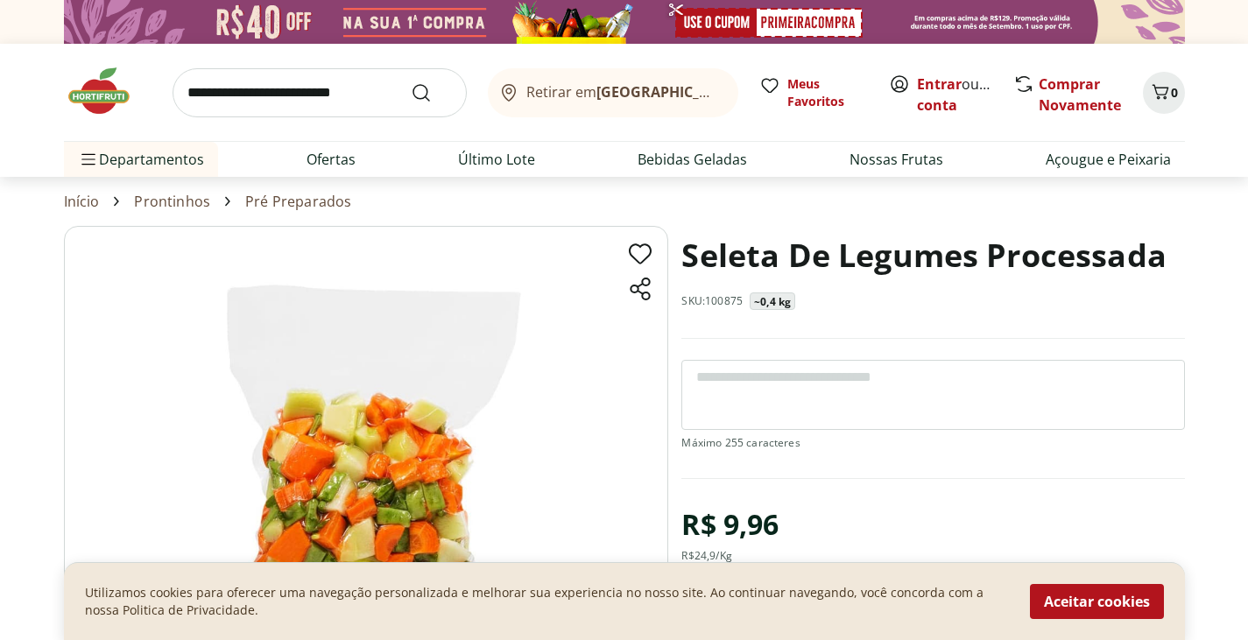
select select "**********"
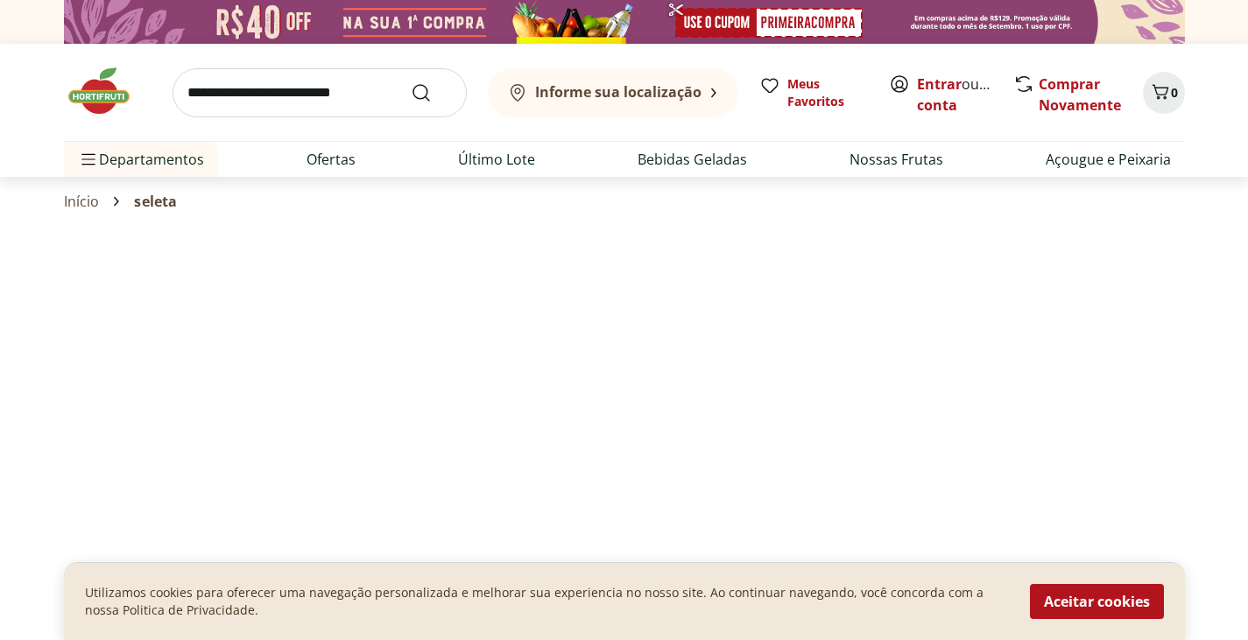
scroll to position [234, 0]
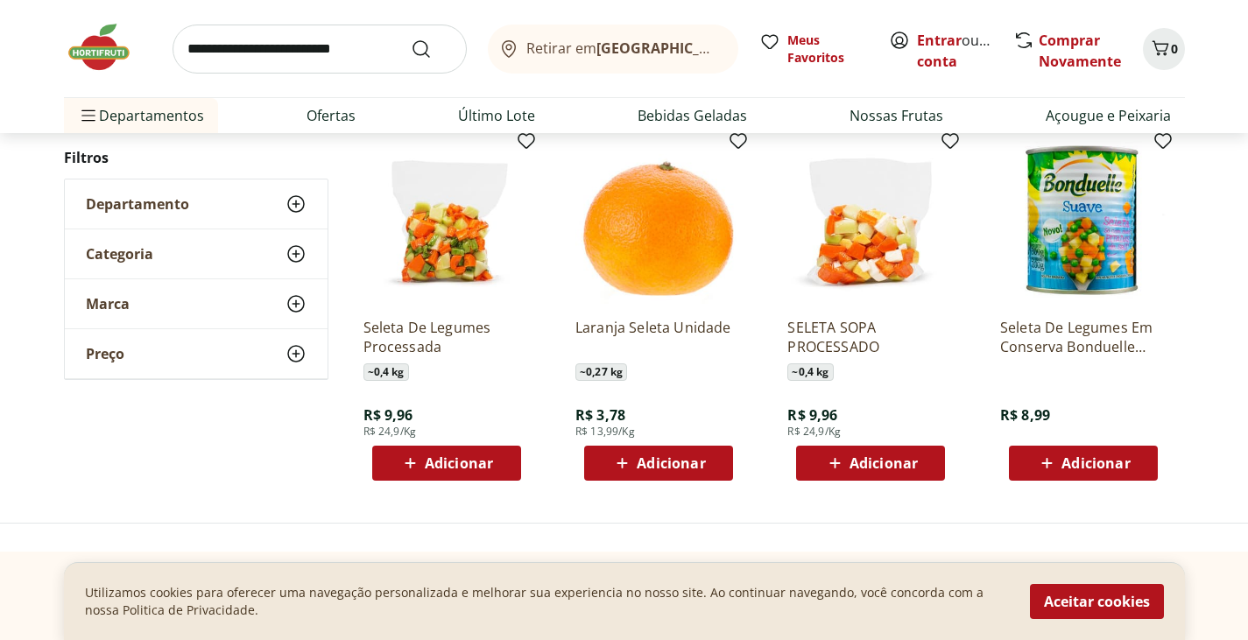
scroll to position [4541, 0]
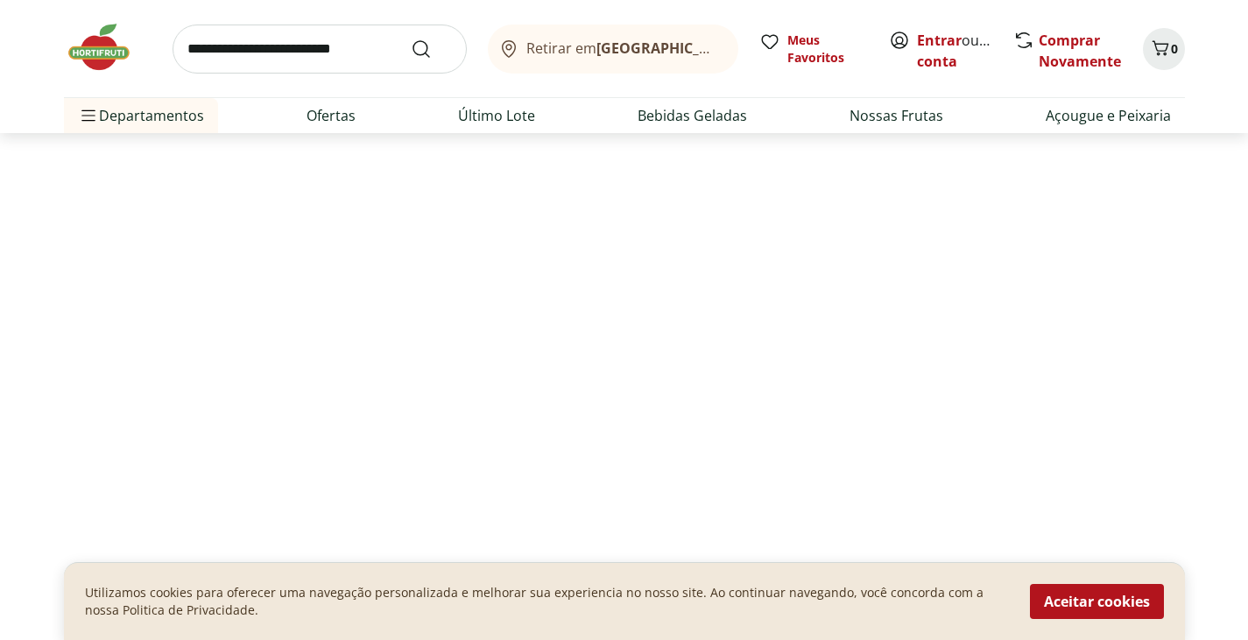
select select "**********"
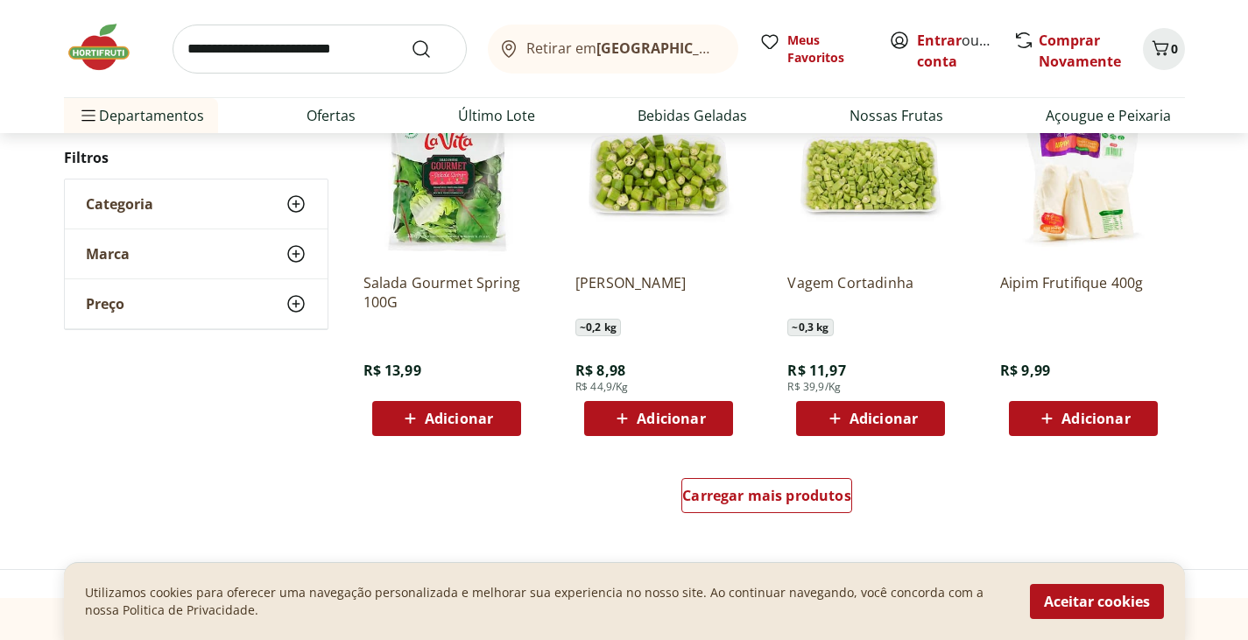
scroll to position [4604, 0]
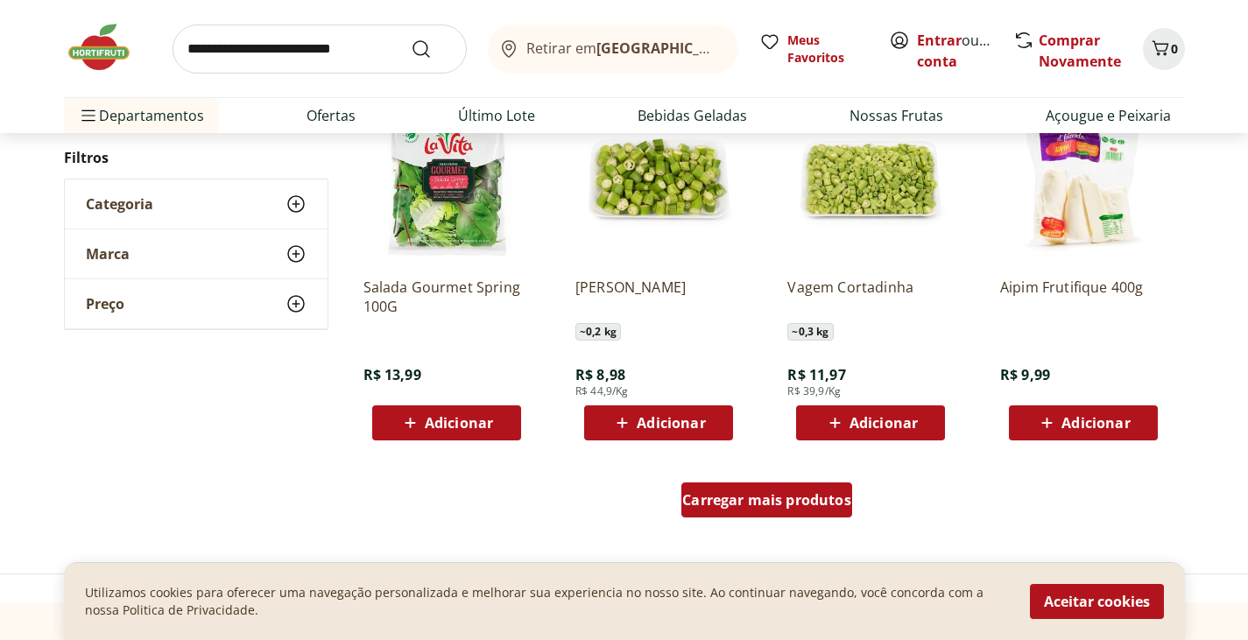
click at [798, 483] on div "Carregar mais produtos" at bounding box center [766, 499] width 171 height 35
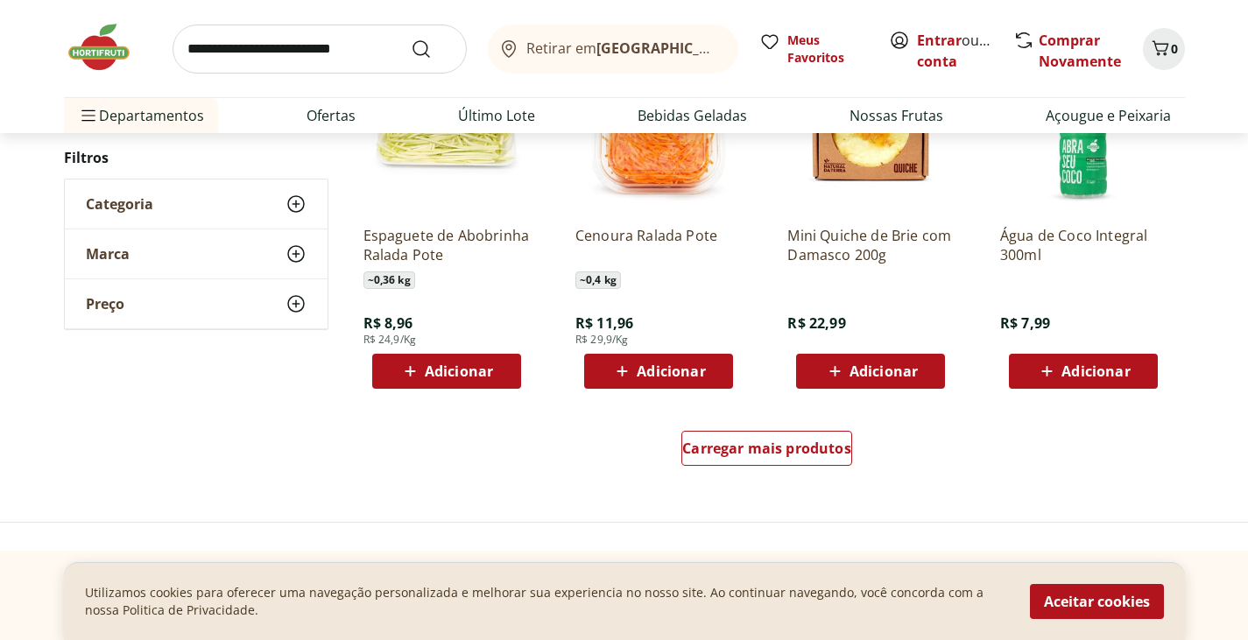
scroll to position [5775, 0]
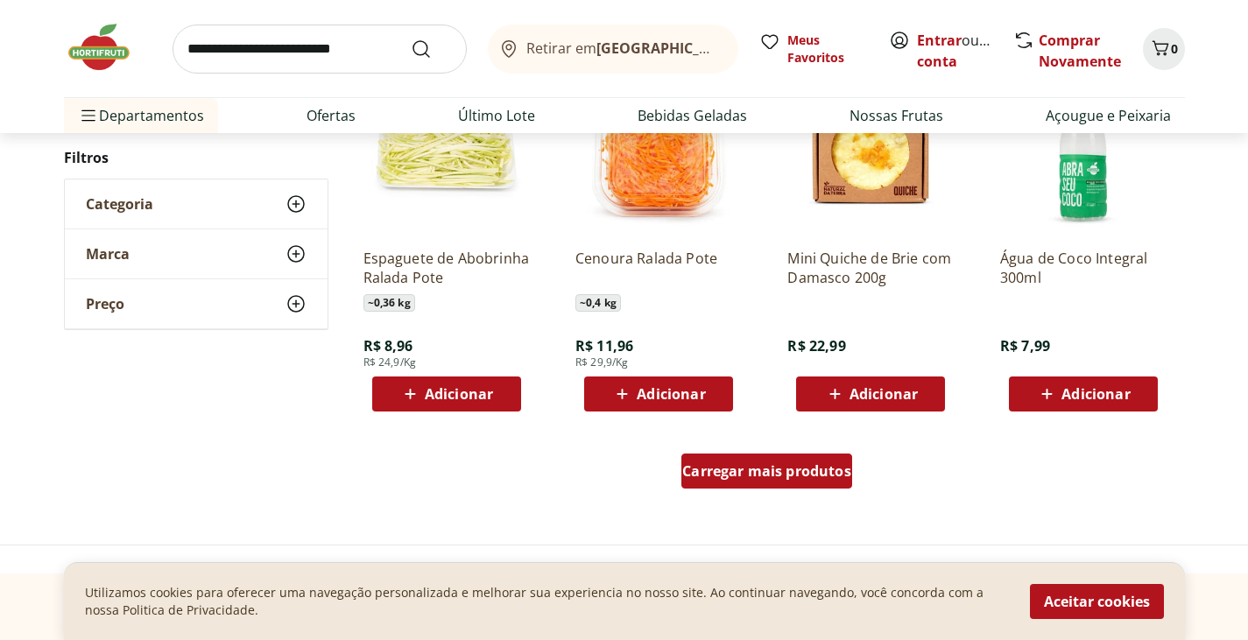
click at [792, 459] on div "Carregar mais produtos" at bounding box center [766, 470] width 171 height 35
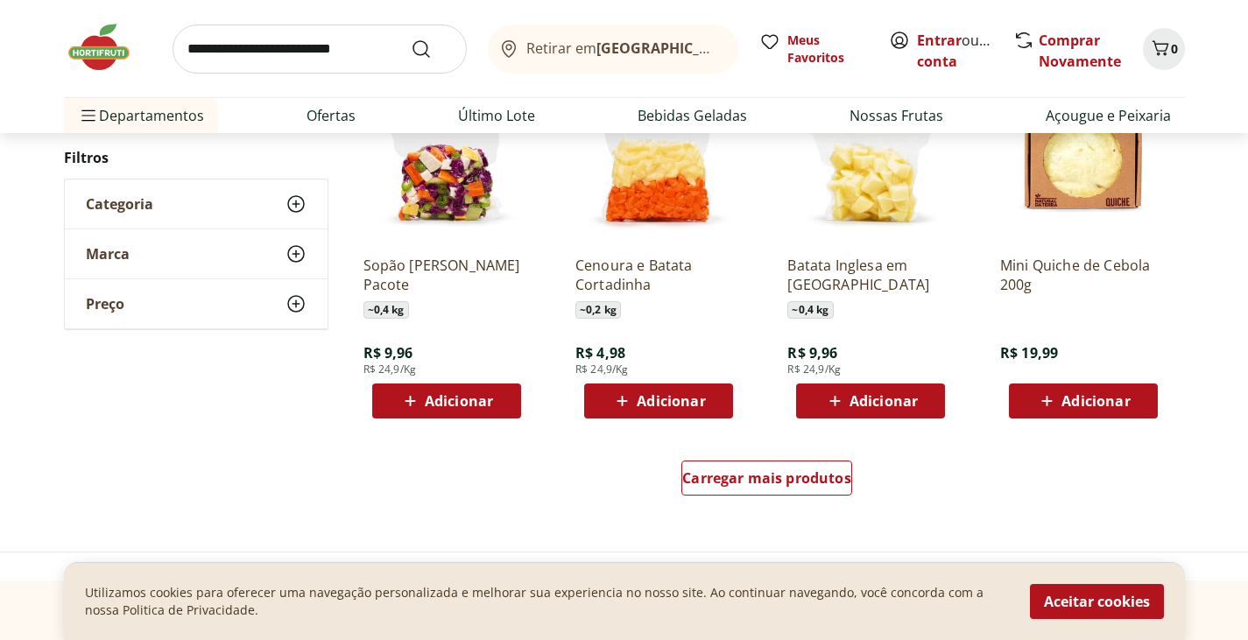
scroll to position [6915, 0]
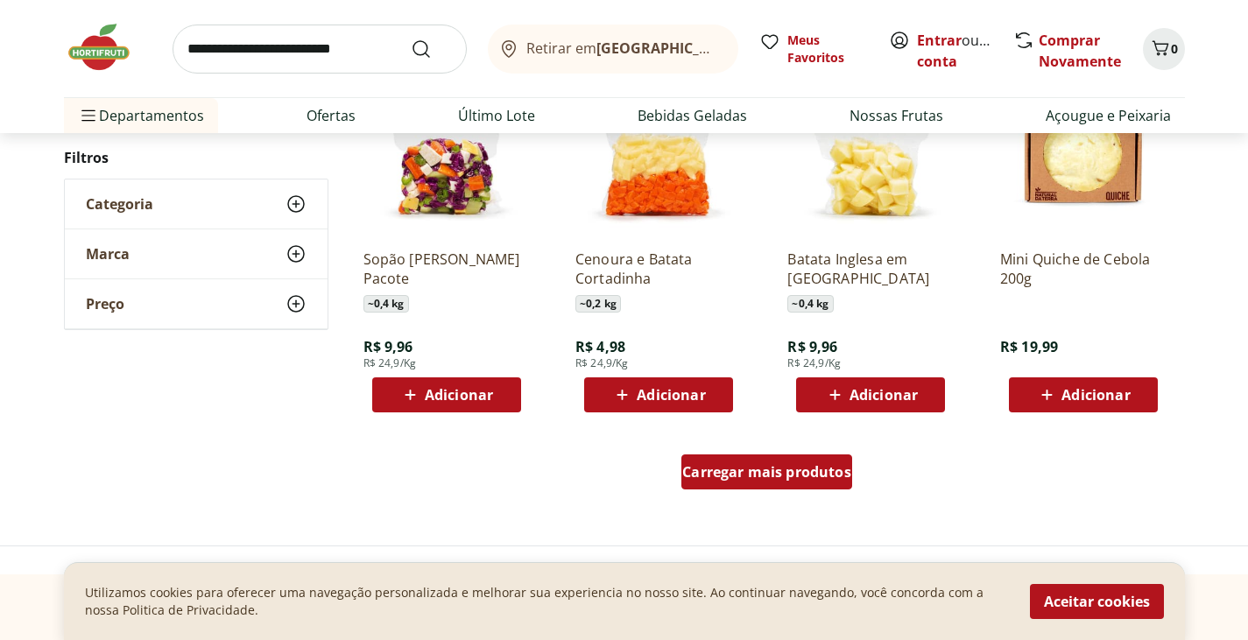
click at [801, 472] on span "Carregar mais produtos" at bounding box center [766, 472] width 169 height 14
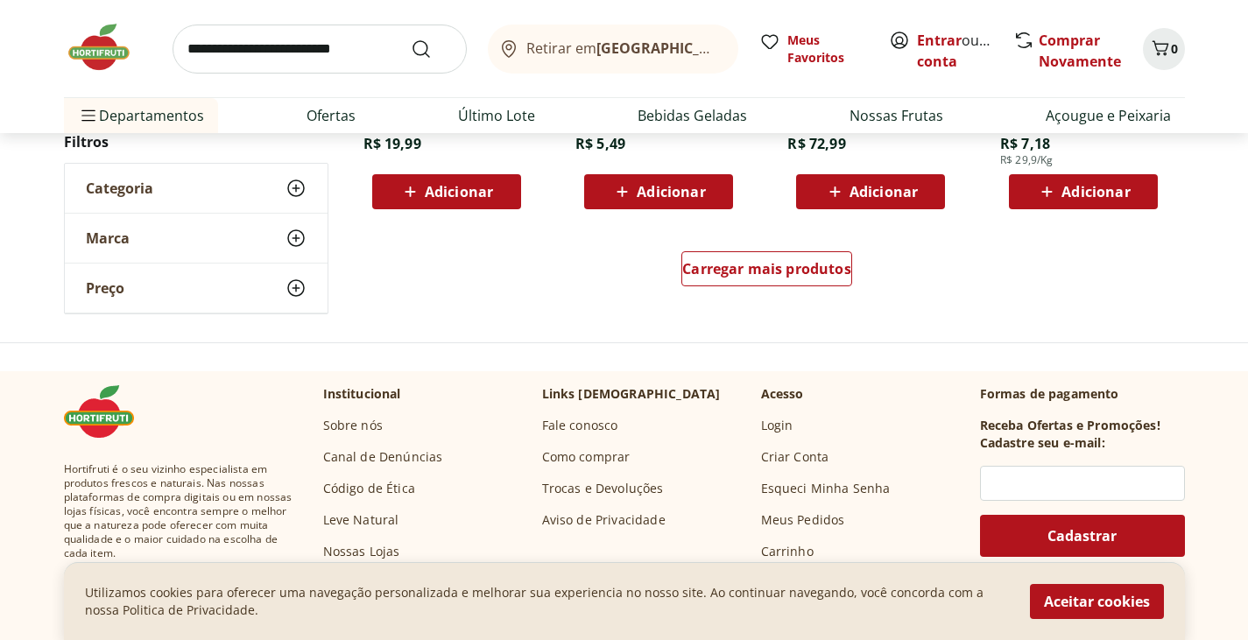
scroll to position [8238, 0]
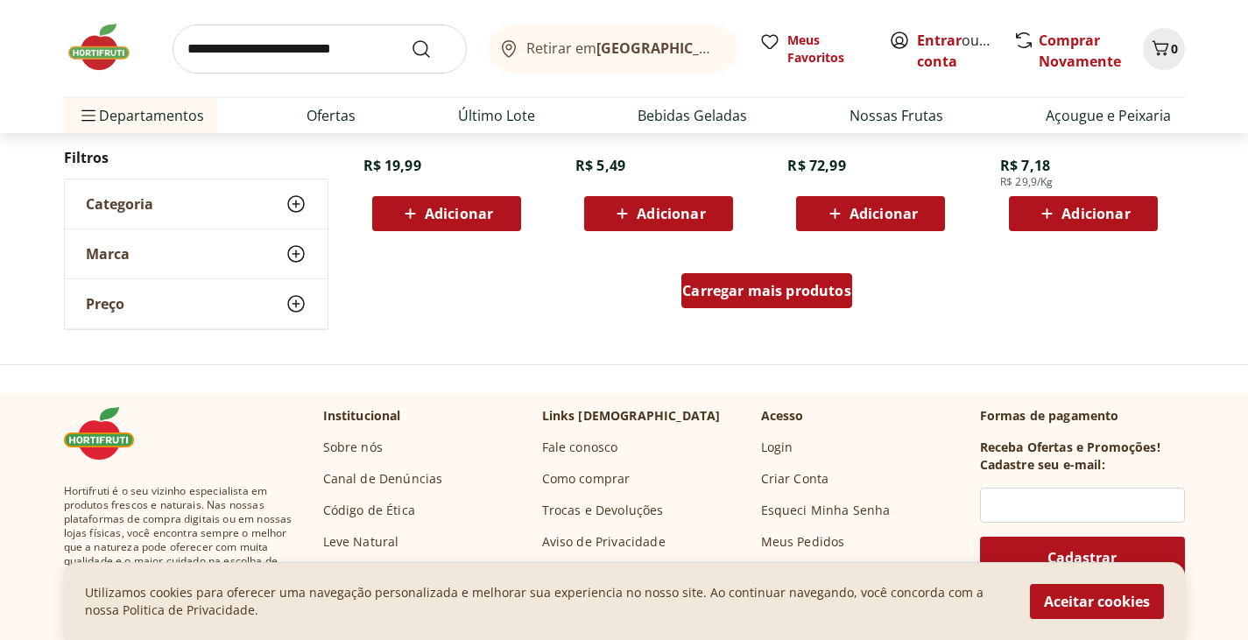
click at [822, 289] on span "Carregar mais produtos" at bounding box center [766, 291] width 169 height 14
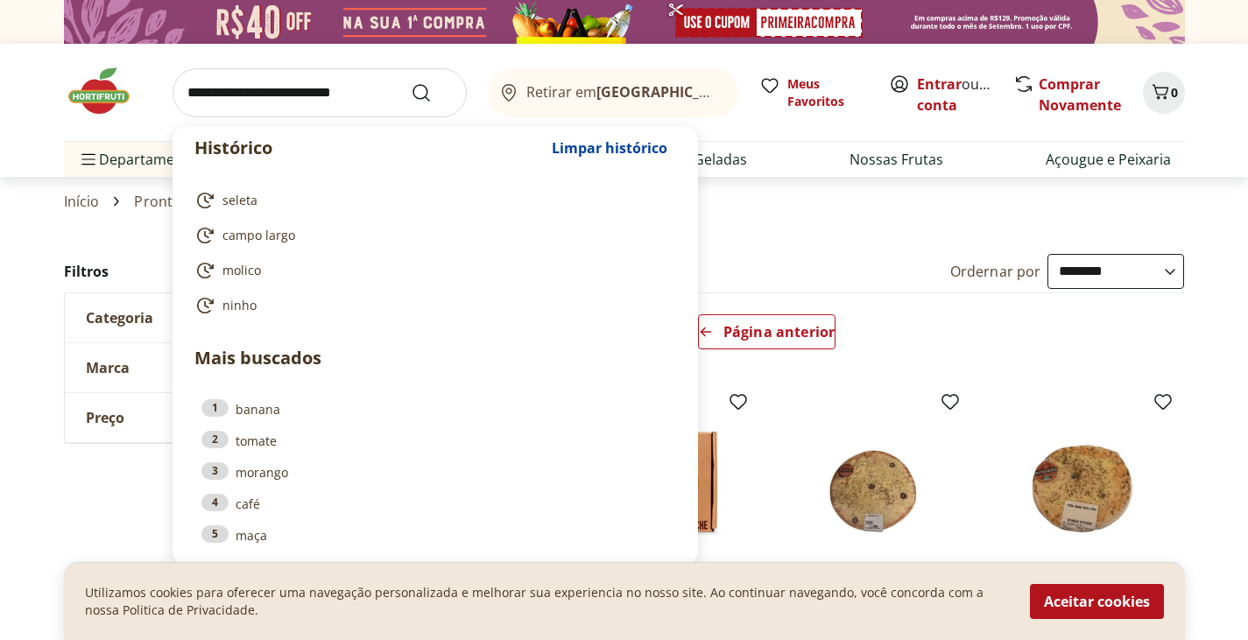
click at [316, 105] on input "search" at bounding box center [319, 92] width 294 height 49
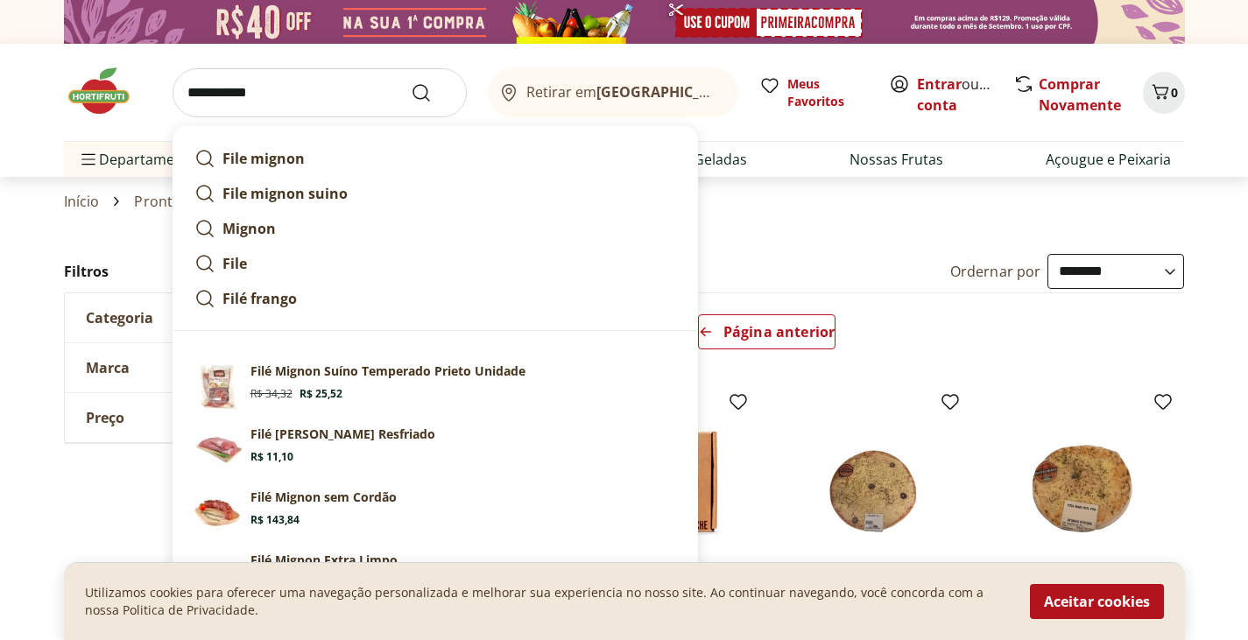
type input "**********"
click at [411, 82] on button "Submit Search" at bounding box center [432, 92] width 42 height 21
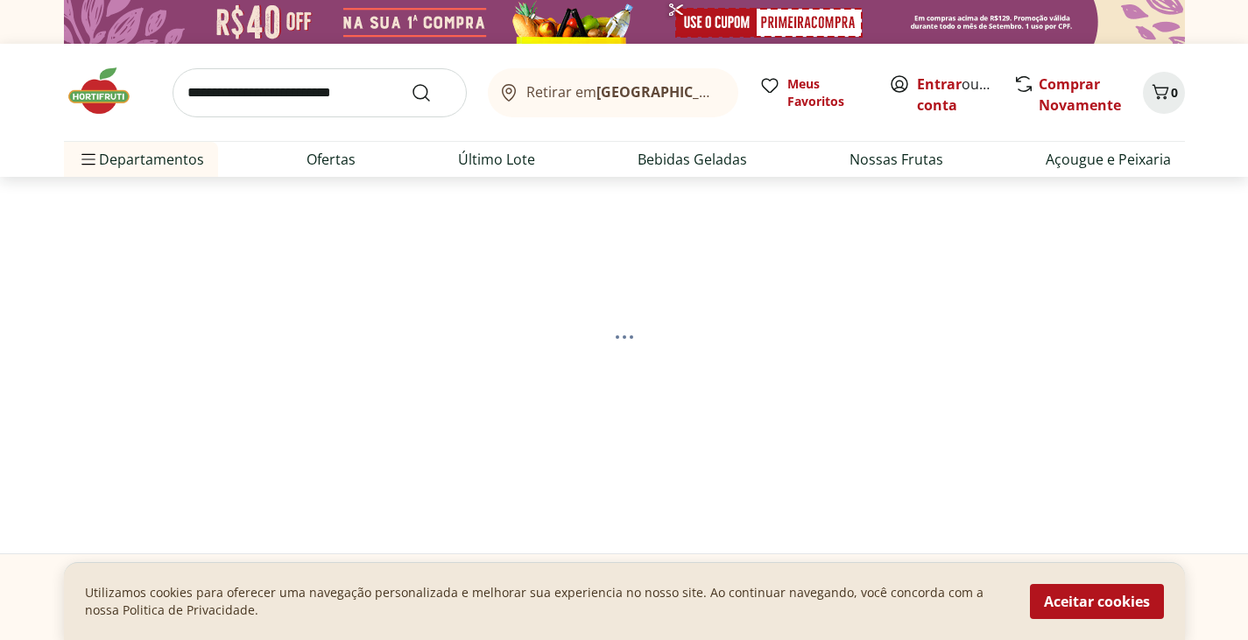
select select "**********"
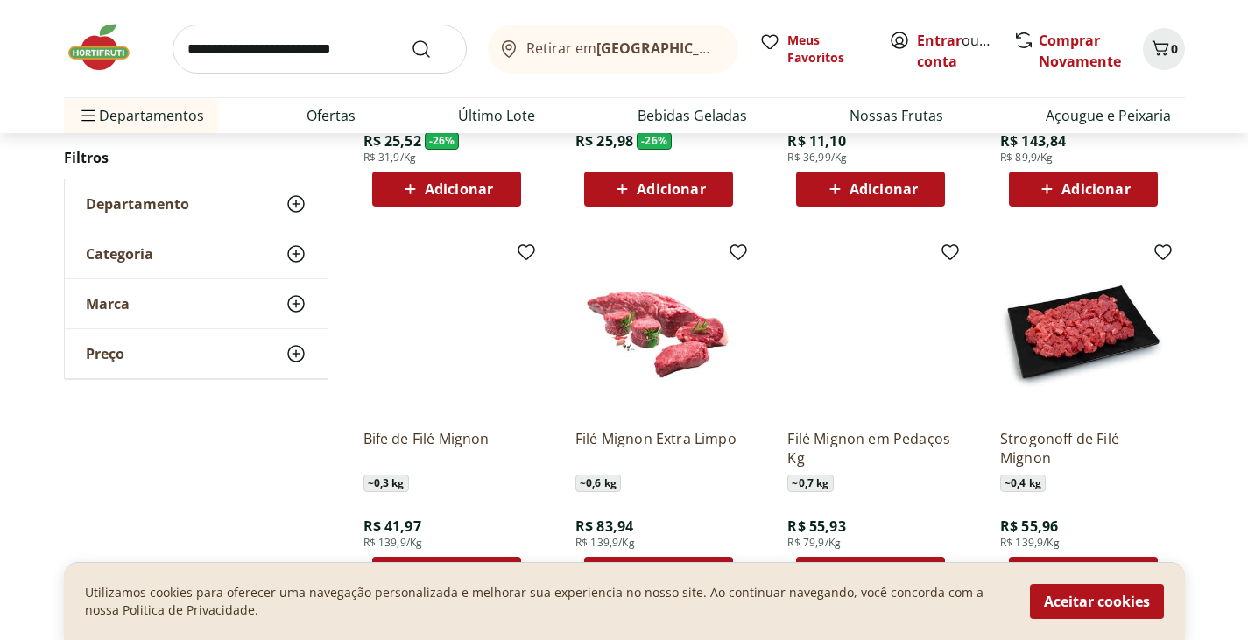
scroll to position [506, 0]
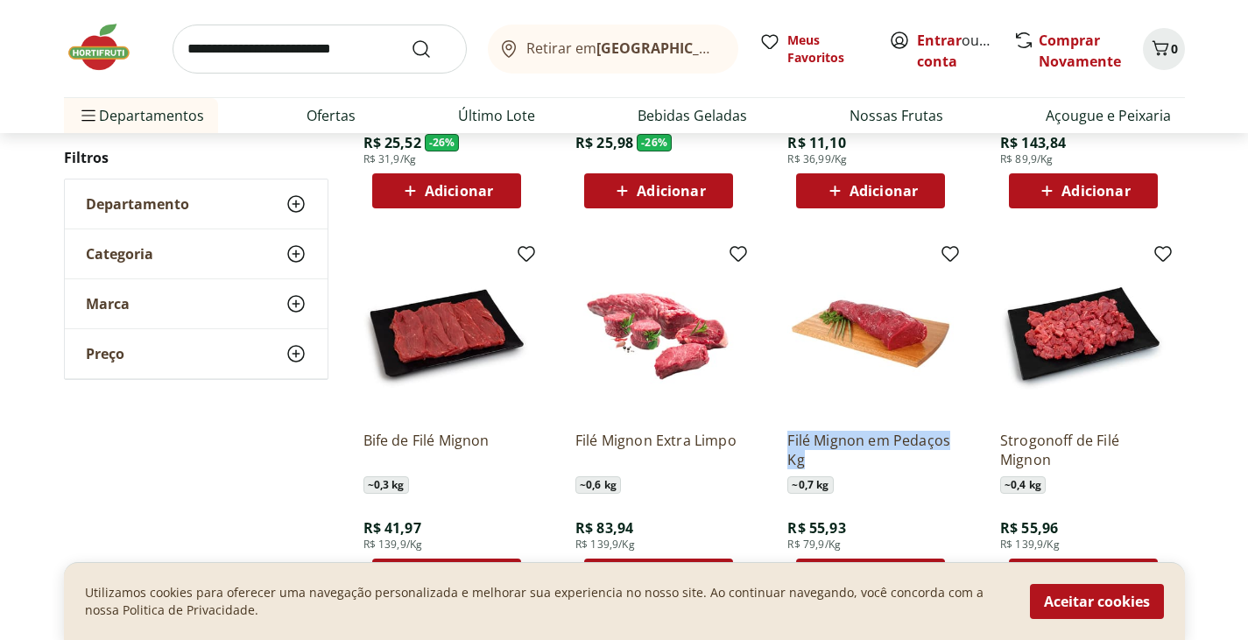
drag, startPoint x: 785, startPoint y: 428, endPoint x: 827, endPoint y: 468, distance: 58.2
click at [827, 468] on div "Filé Mignon em Pedaços Kg ~ 0,7 kg R$ 55,93 R$ 79,9/Kg Adicionar" at bounding box center [870, 421] width 194 height 371
copy p "Filé Mignon em Pedaços Kg"
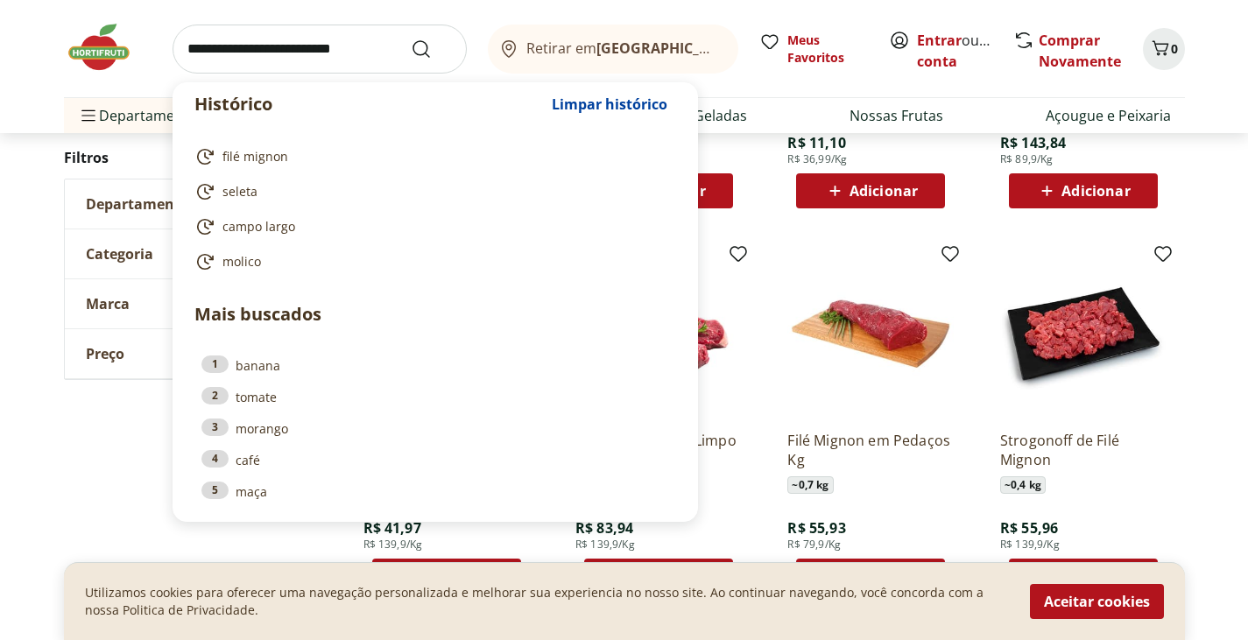
click at [267, 43] on input "search" at bounding box center [319, 49] width 294 height 49
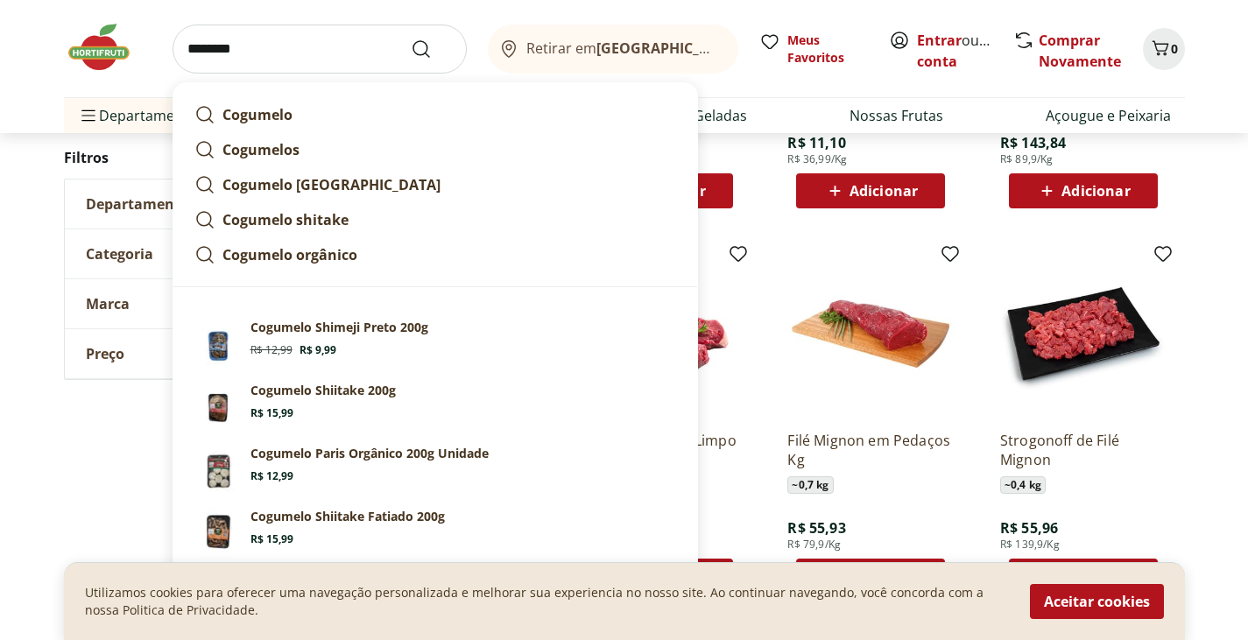
type input "********"
click at [411, 39] on button "Submit Search" at bounding box center [432, 49] width 42 height 21
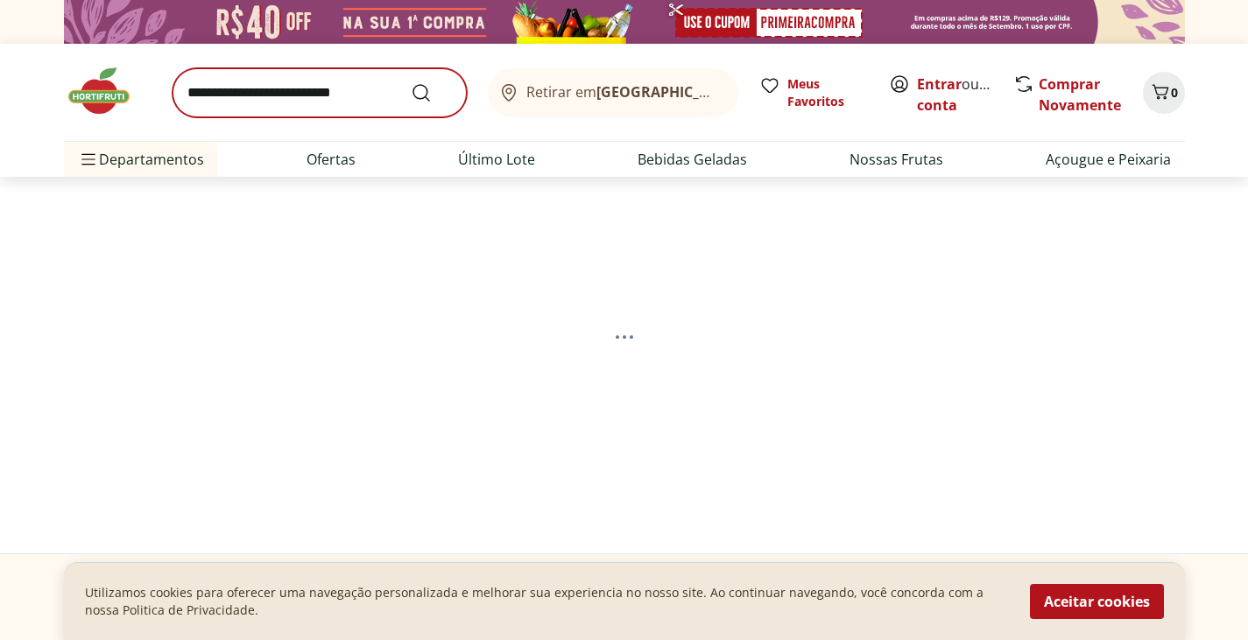
select select "**********"
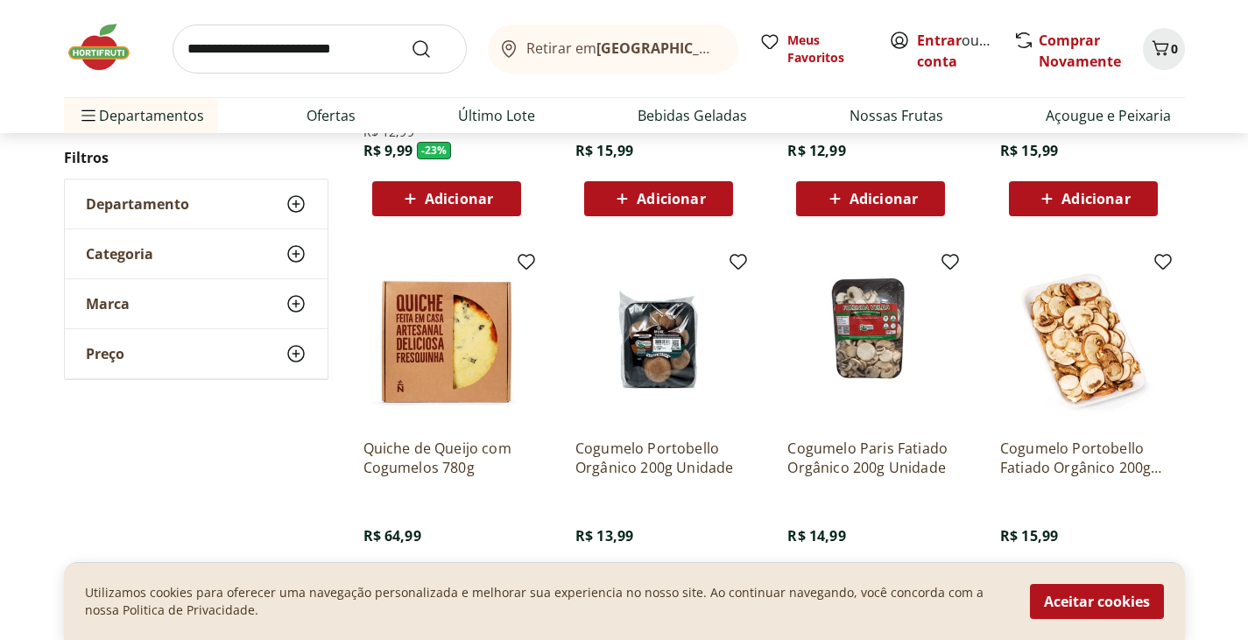
scroll to position [514, 0]
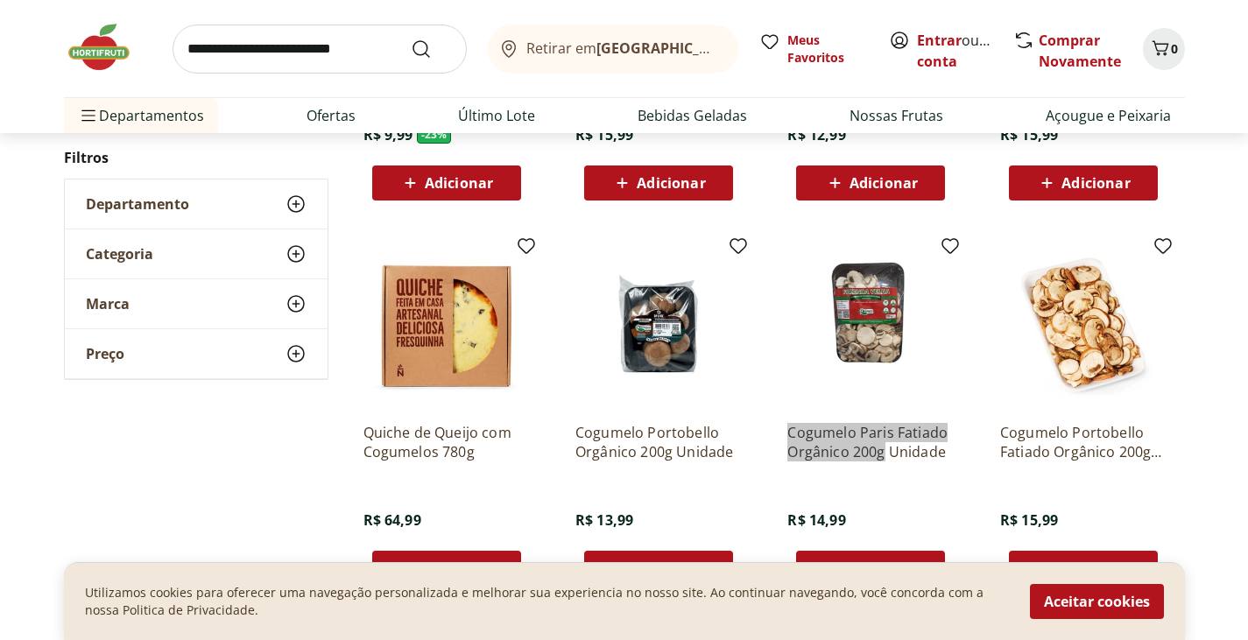
drag, startPoint x: 772, startPoint y: 432, endPoint x: 884, endPoint y: 457, distance: 114.7
click at [884, 457] on ul "Cogumelo Shimeji Preto 200g R$ 12,99 R$ 9,99 - 23 % Adicionar Cogumelo Shiitake…" at bounding box center [766, 414] width 835 height 1142
click at [320, 56] on input "search" at bounding box center [319, 49] width 294 height 49
type input "*******"
click at [411, 39] on button "Submit Search" at bounding box center [432, 49] width 42 height 21
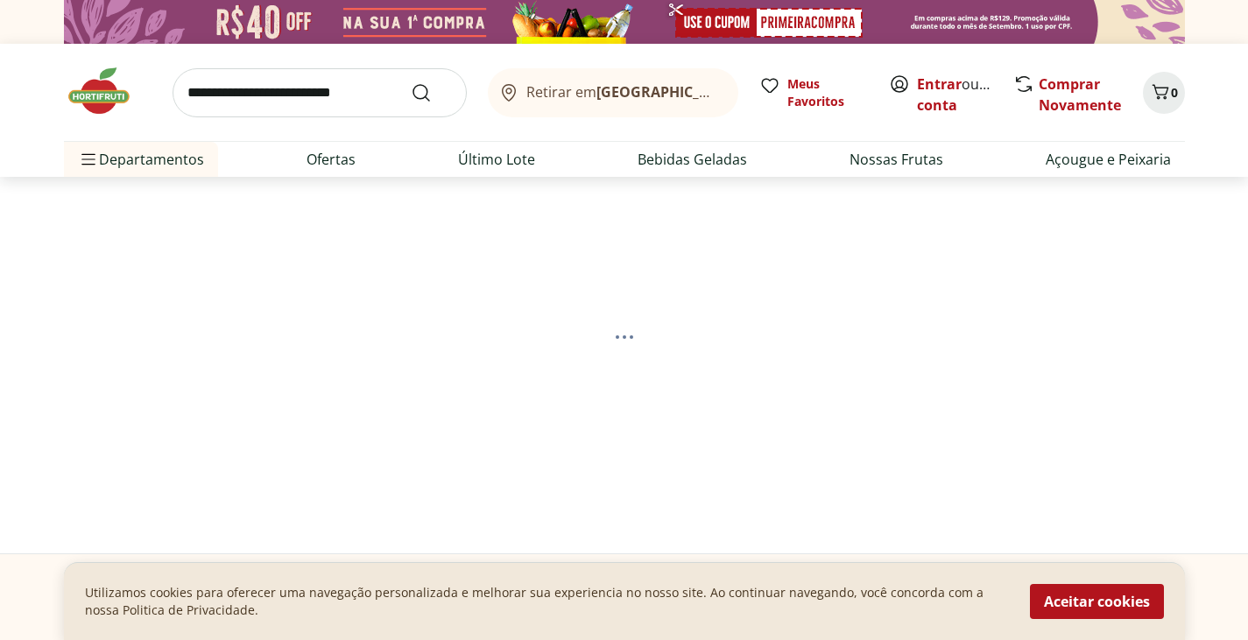
select select "**********"
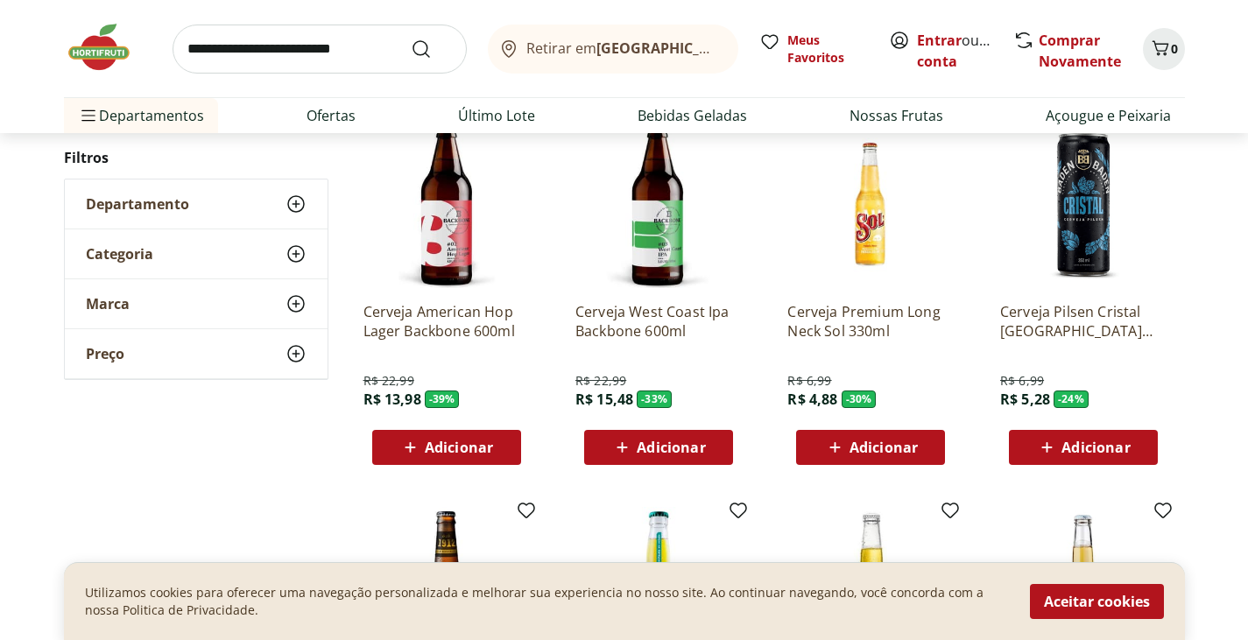
scroll to position [241, 0]
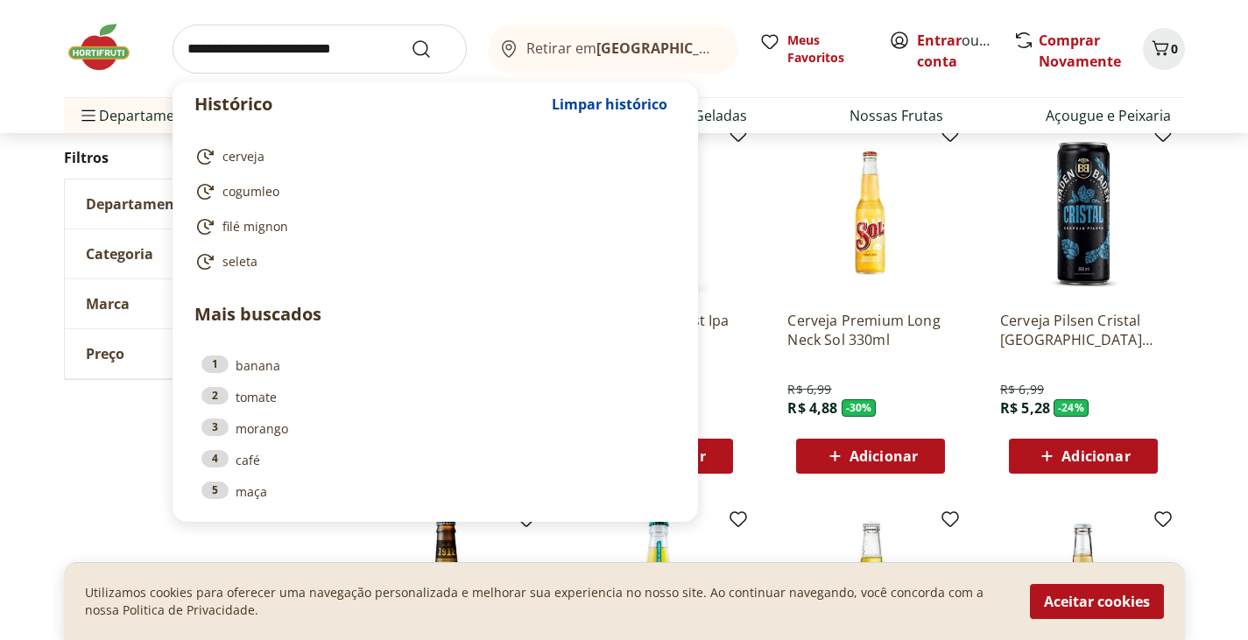
click at [232, 30] on input "search" at bounding box center [319, 49] width 294 height 49
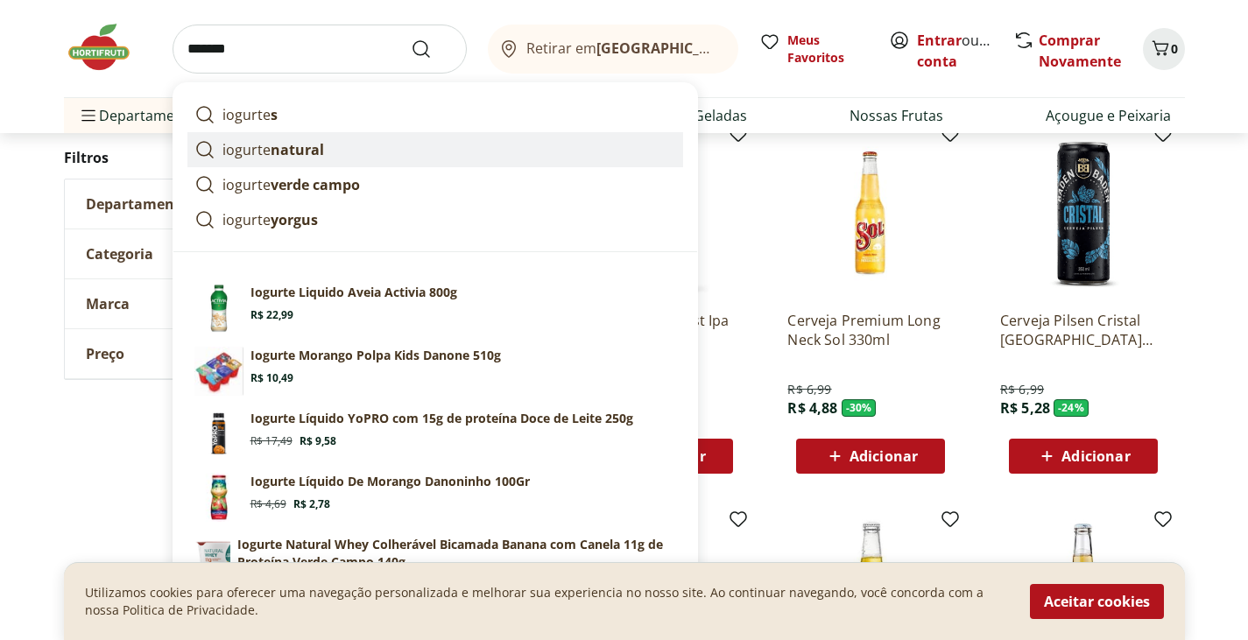
click at [274, 140] on strong "natural" at bounding box center [297, 149] width 53 height 19
type input "**********"
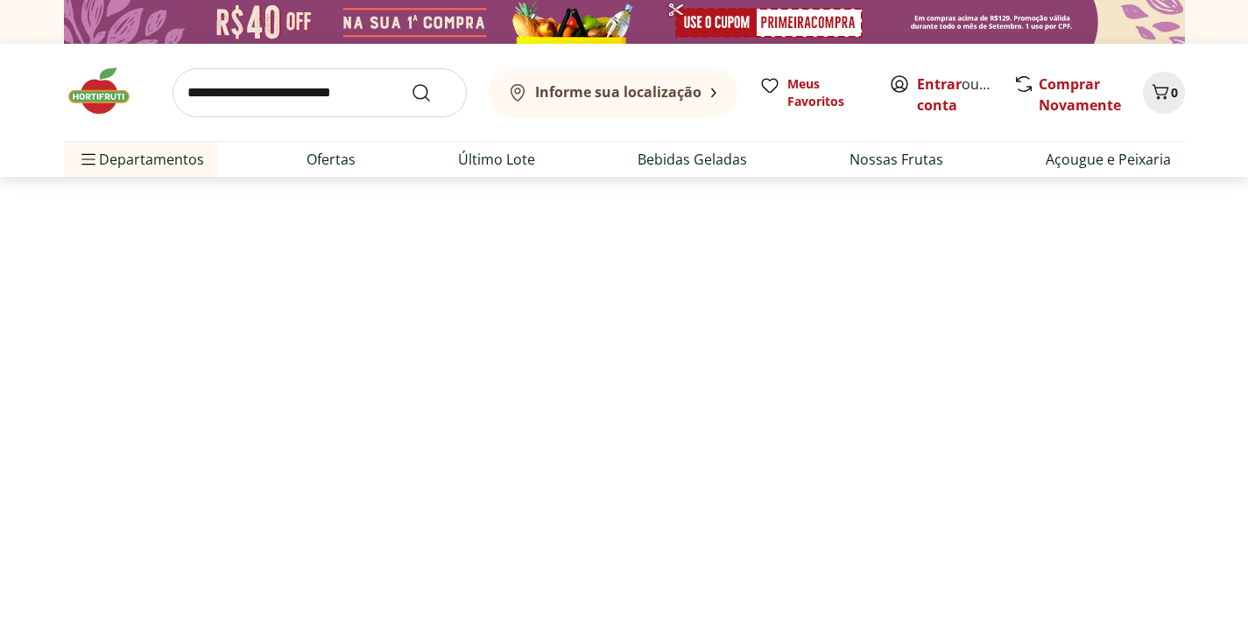
select select "**********"
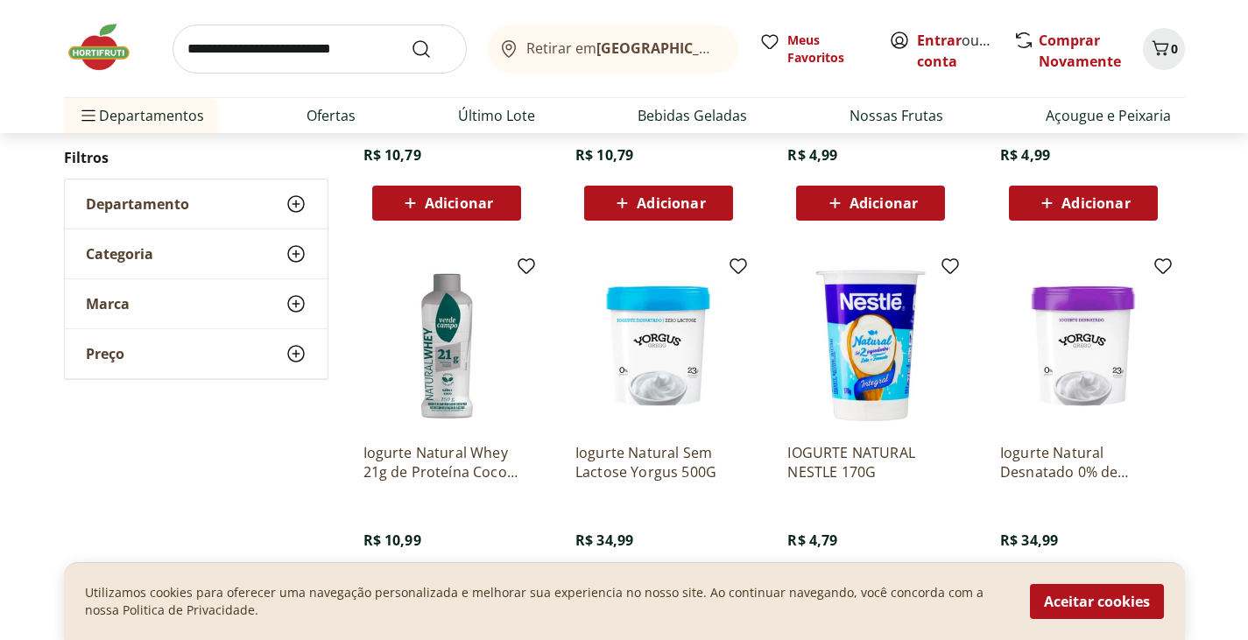
scroll to position [496, 0]
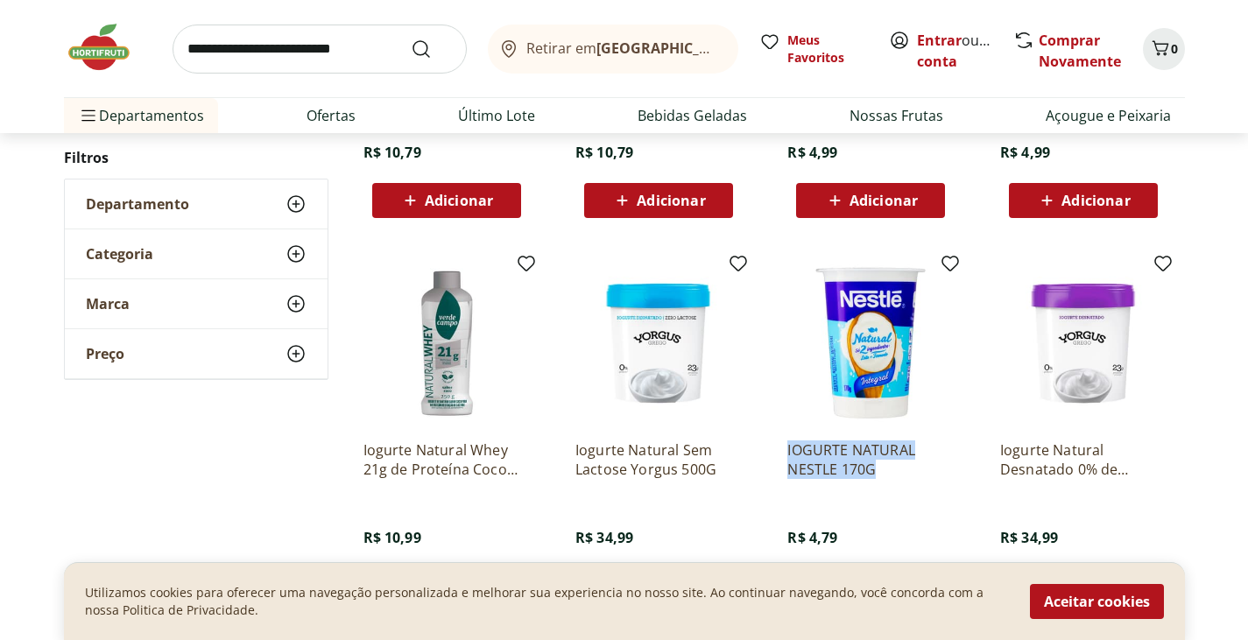
drag, startPoint x: 779, startPoint y: 441, endPoint x: 886, endPoint y: 467, distance: 109.8
click at [886, 467] on div "IOGURTE NATURAL NESTLE 170G R$ 4,79 Adicionar" at bounding box center [870, 431] width 194 height 371
copy p "IOGURTE NATURAL NESTLE 170G"
